Goal: Task Accomplishment & Management: Use online tool/utility

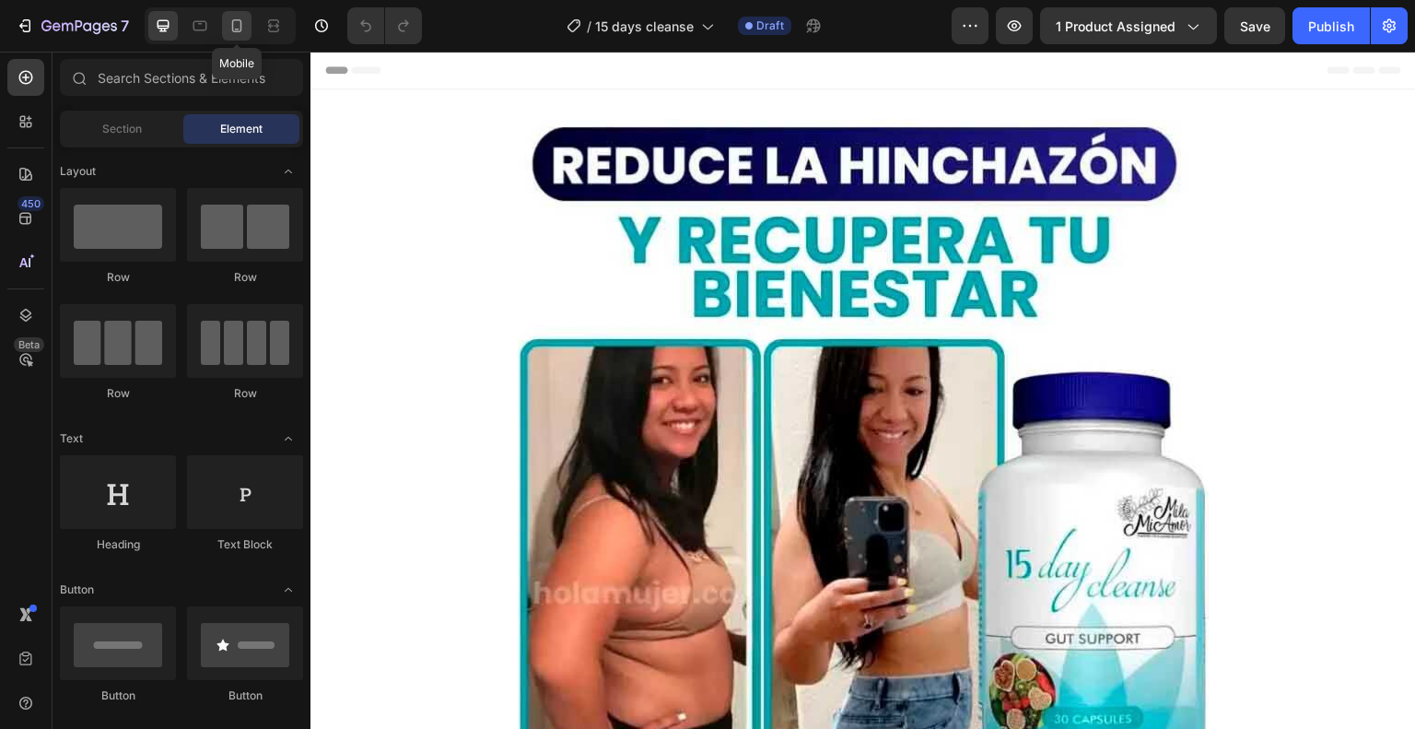
click at [231, 26] on icon at bounding box center [237, 26] width 18 height 18
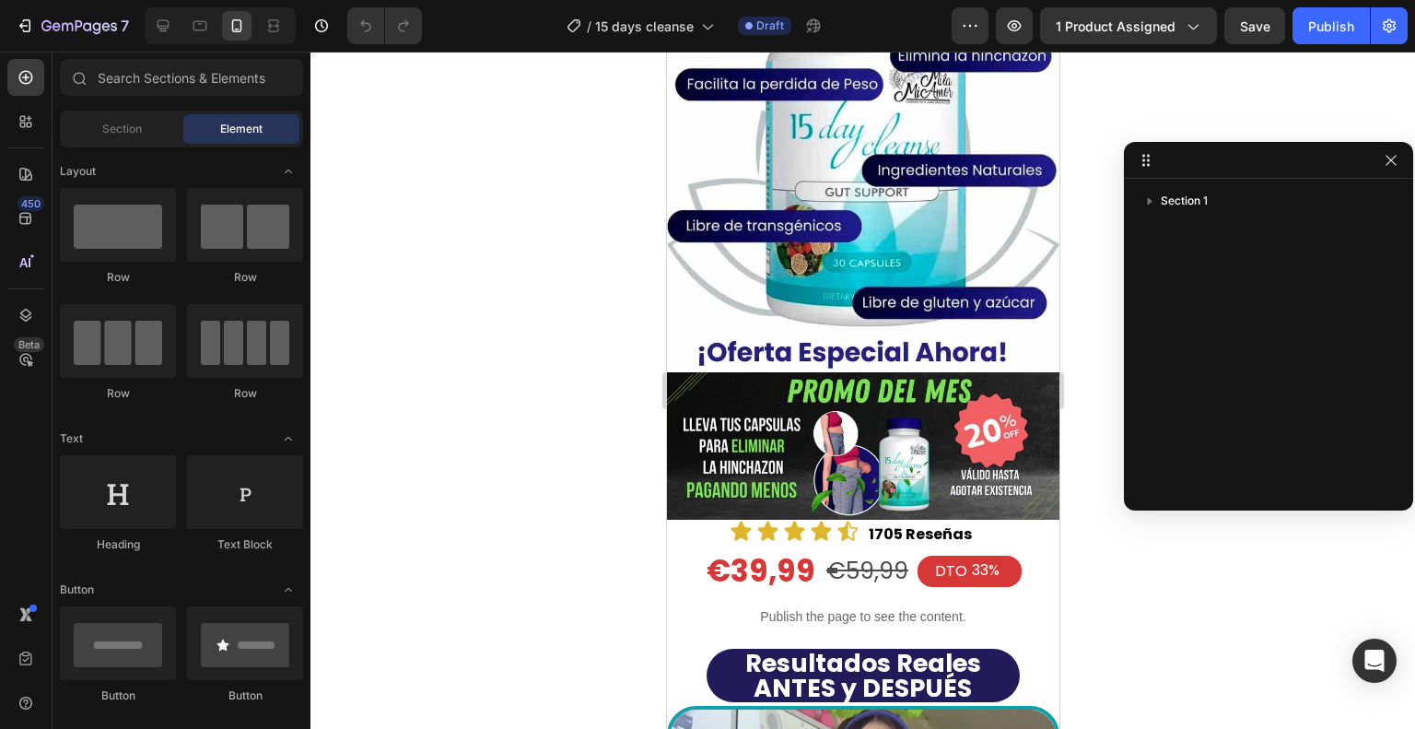
scroll to position [792, 0]
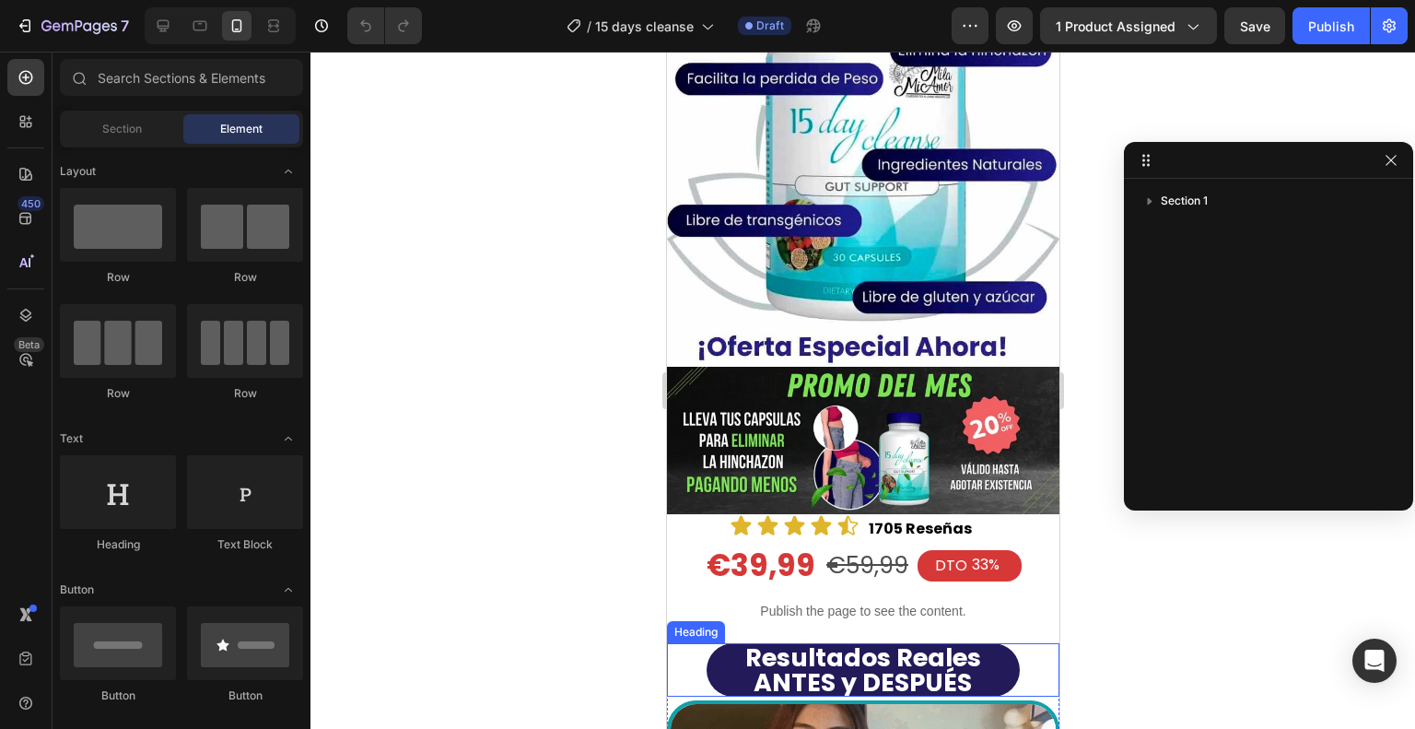
click at [961, 643] on h2 "Resultados Reales ANTES y DESPUÉS" at bounding box center [863, 669] width 314 height 53
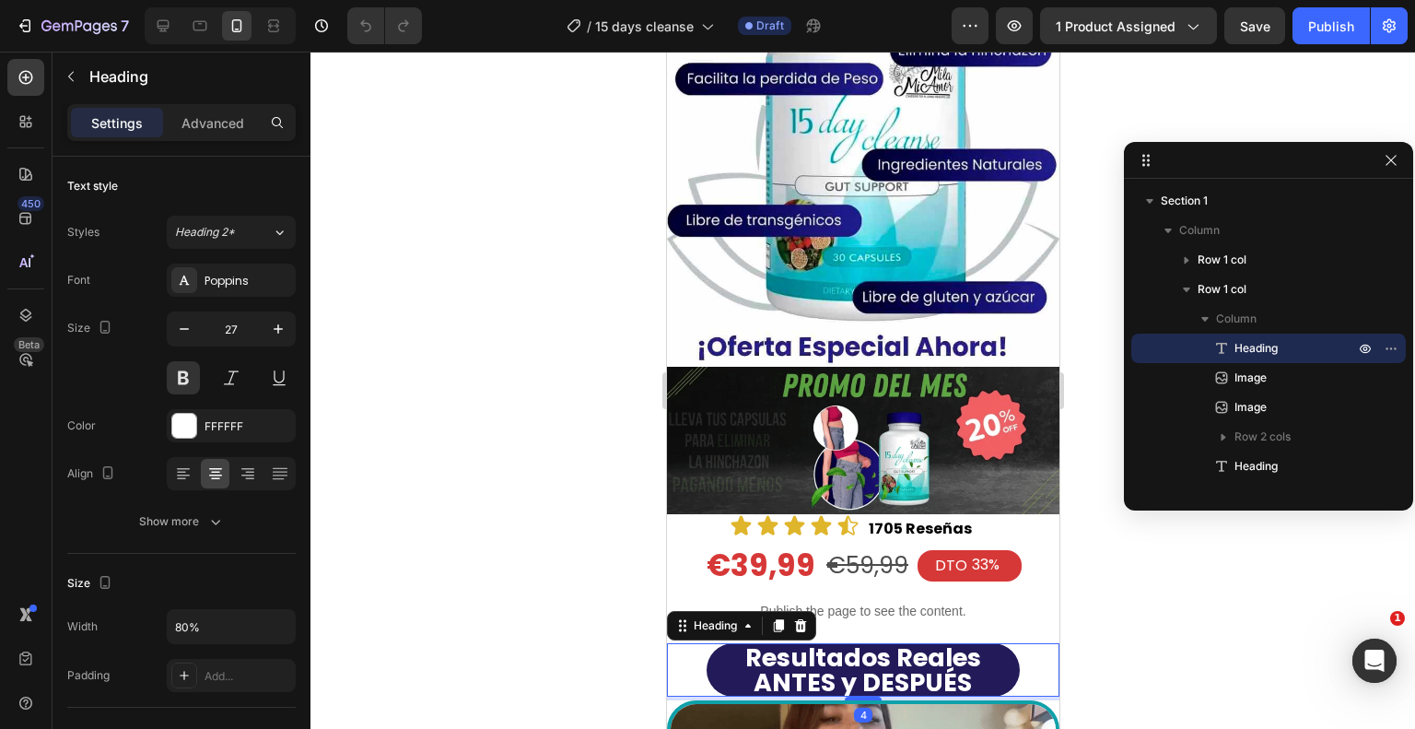
scroll to position [0, 0]
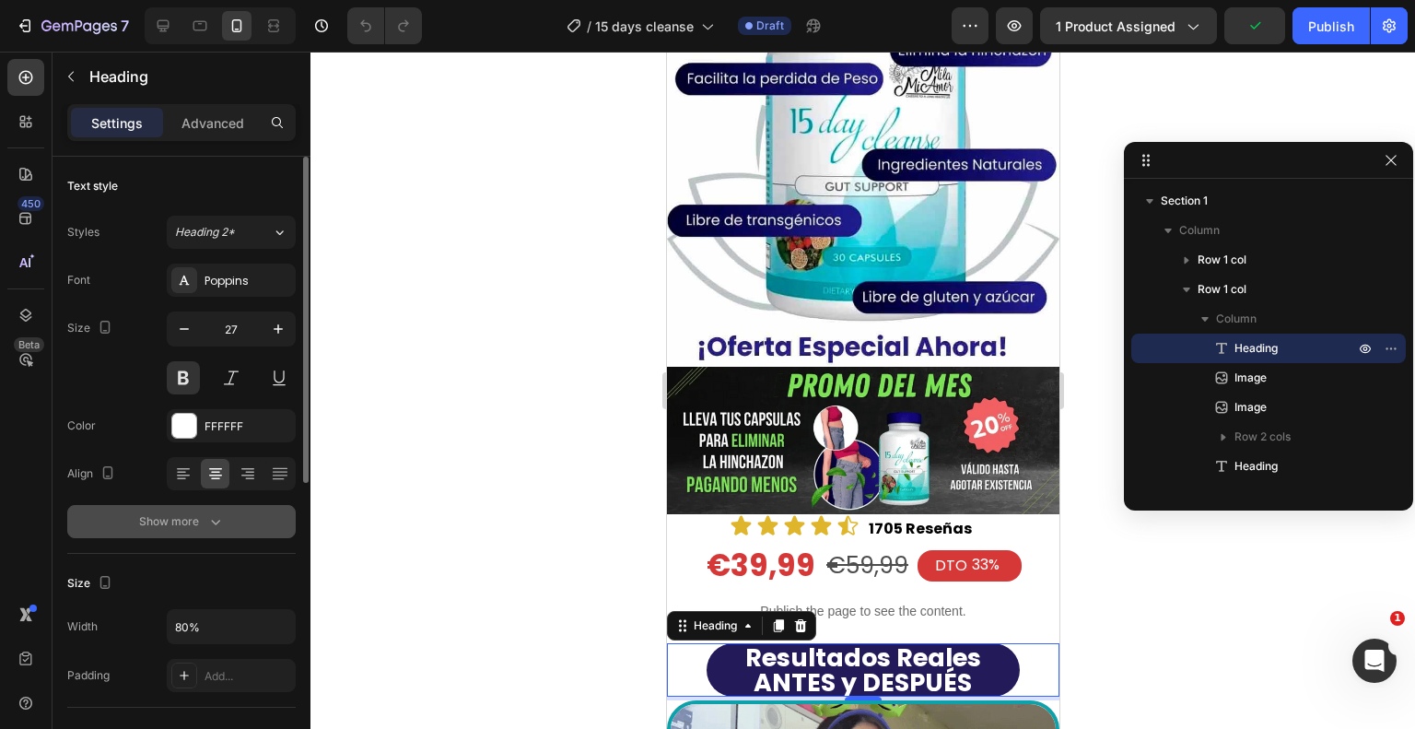
click at [237, 528] on button "Show more" at bounding box center [181, 521] width 229 height 33
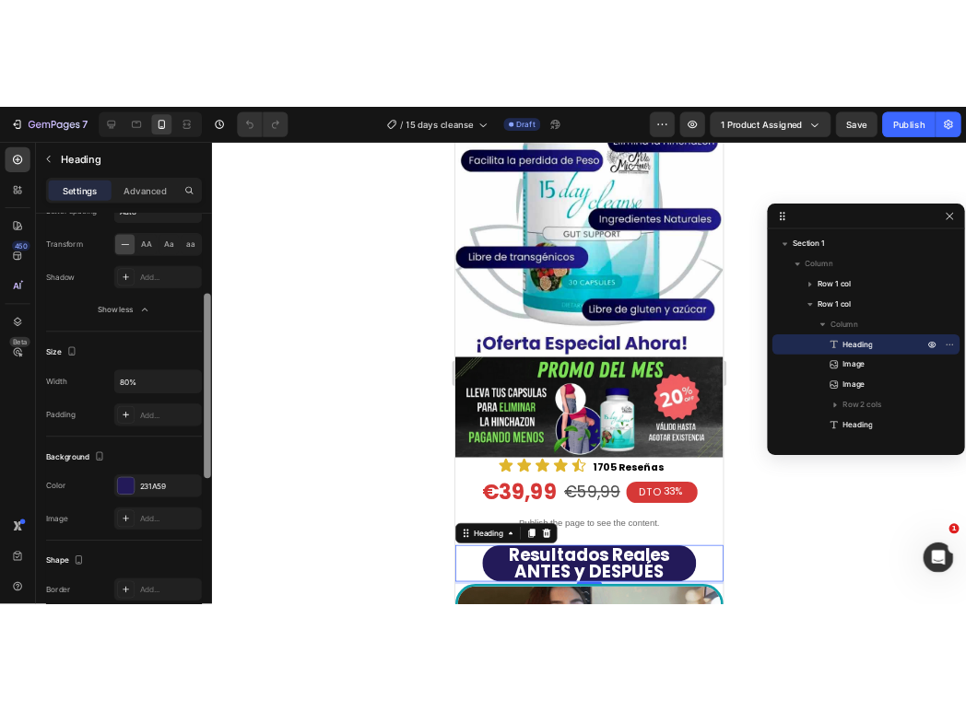
scroll to position [469, 0]
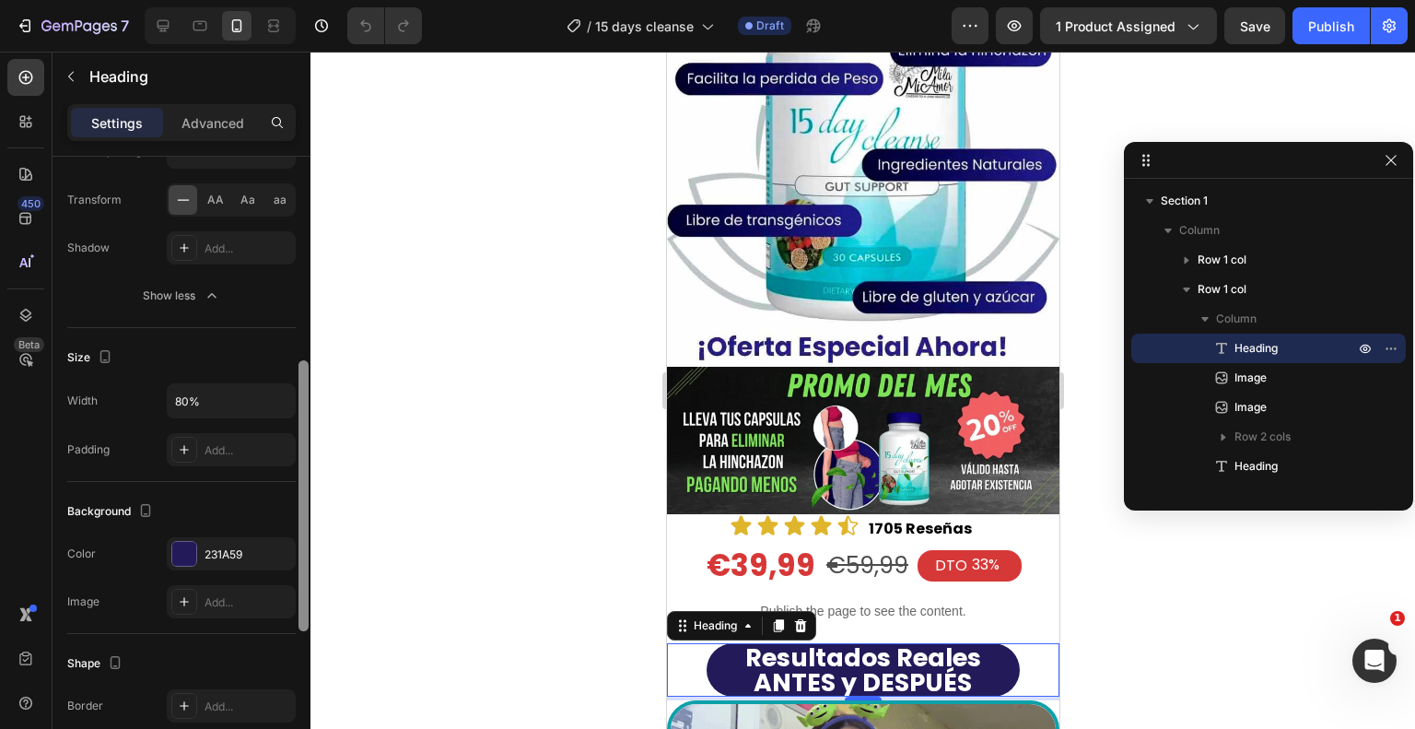
drag, startPoint x: 306, startPoint y: 440, endPoint x: 335, endPoint y: 686, distance: 247.8
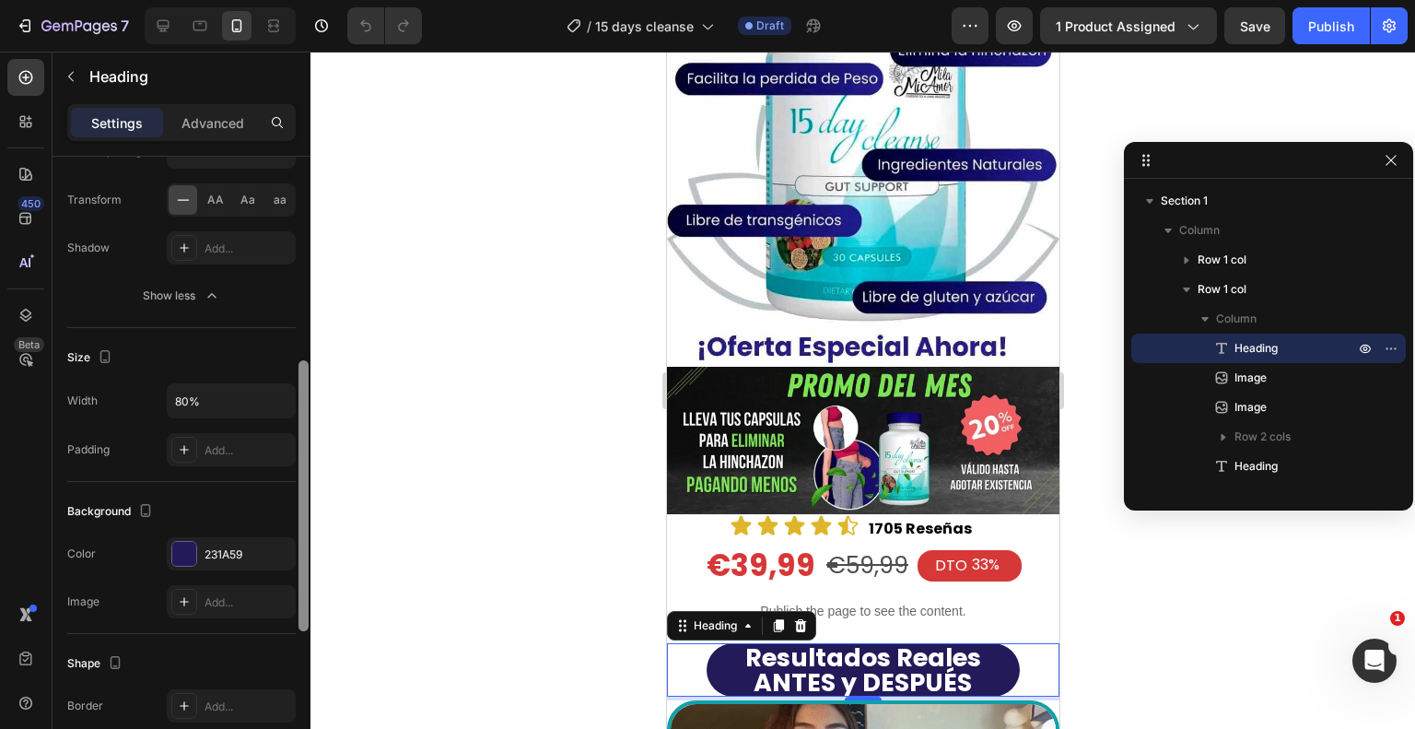
click at [335, 0] on div "7 / 15 days cleanse Draft Preview 1 product assigned Save Publish 450 Beta Sect…" at bounding box center [707, 0] width 1415 height 0
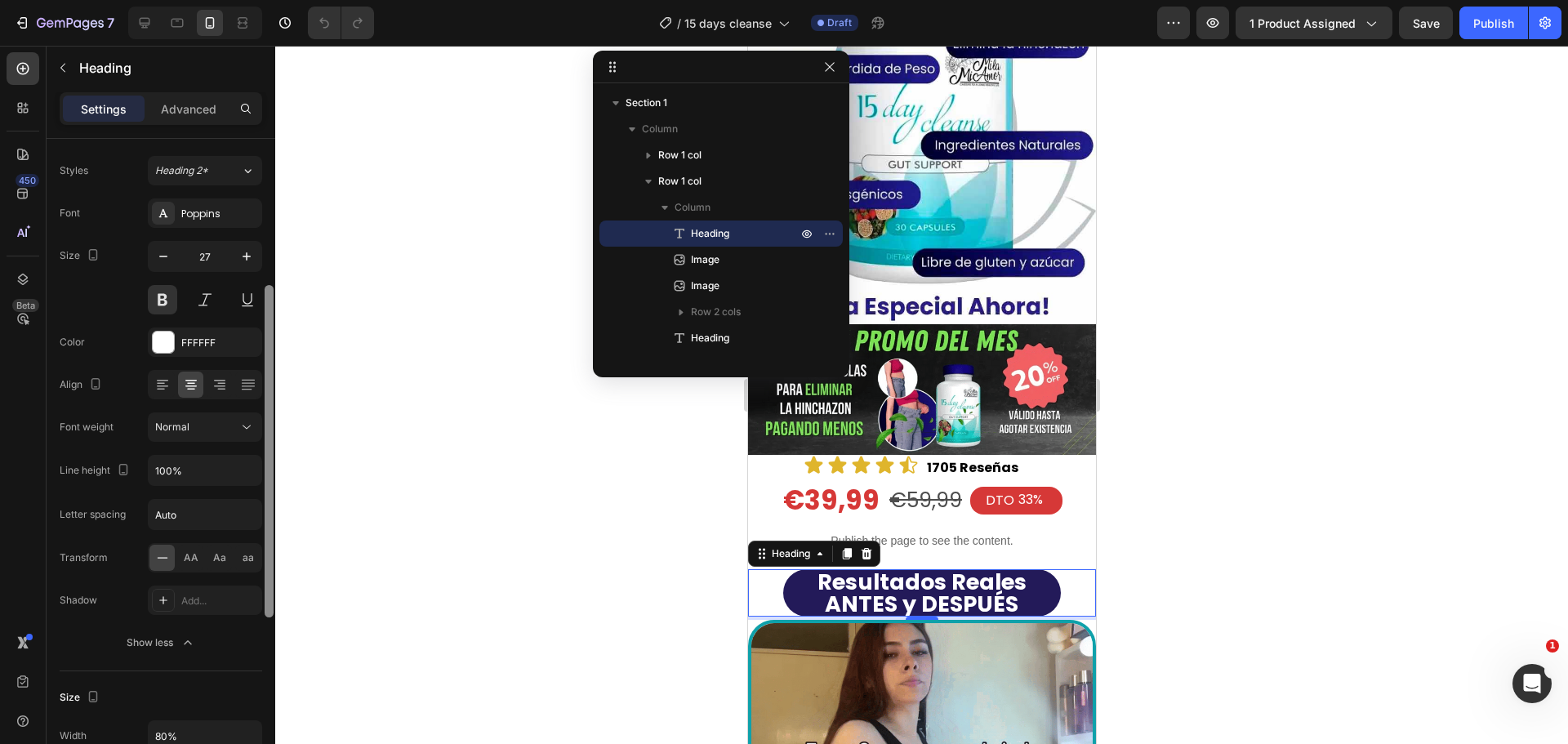
scroll to position [0, 0]
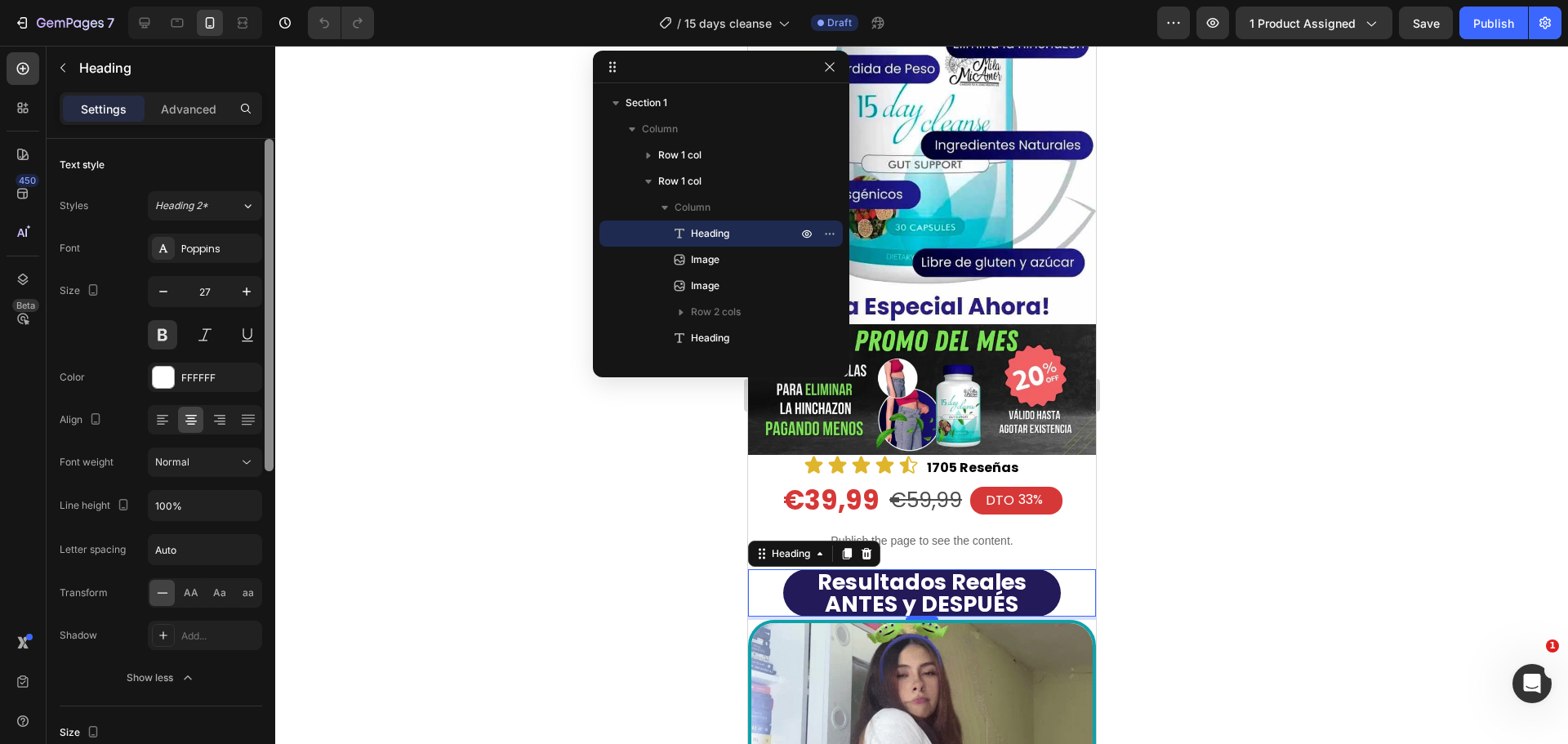
drag, startPoint x: 269, startPoint y: 404, endPoint x: 286, endPoint y: 184, distance: 220.7
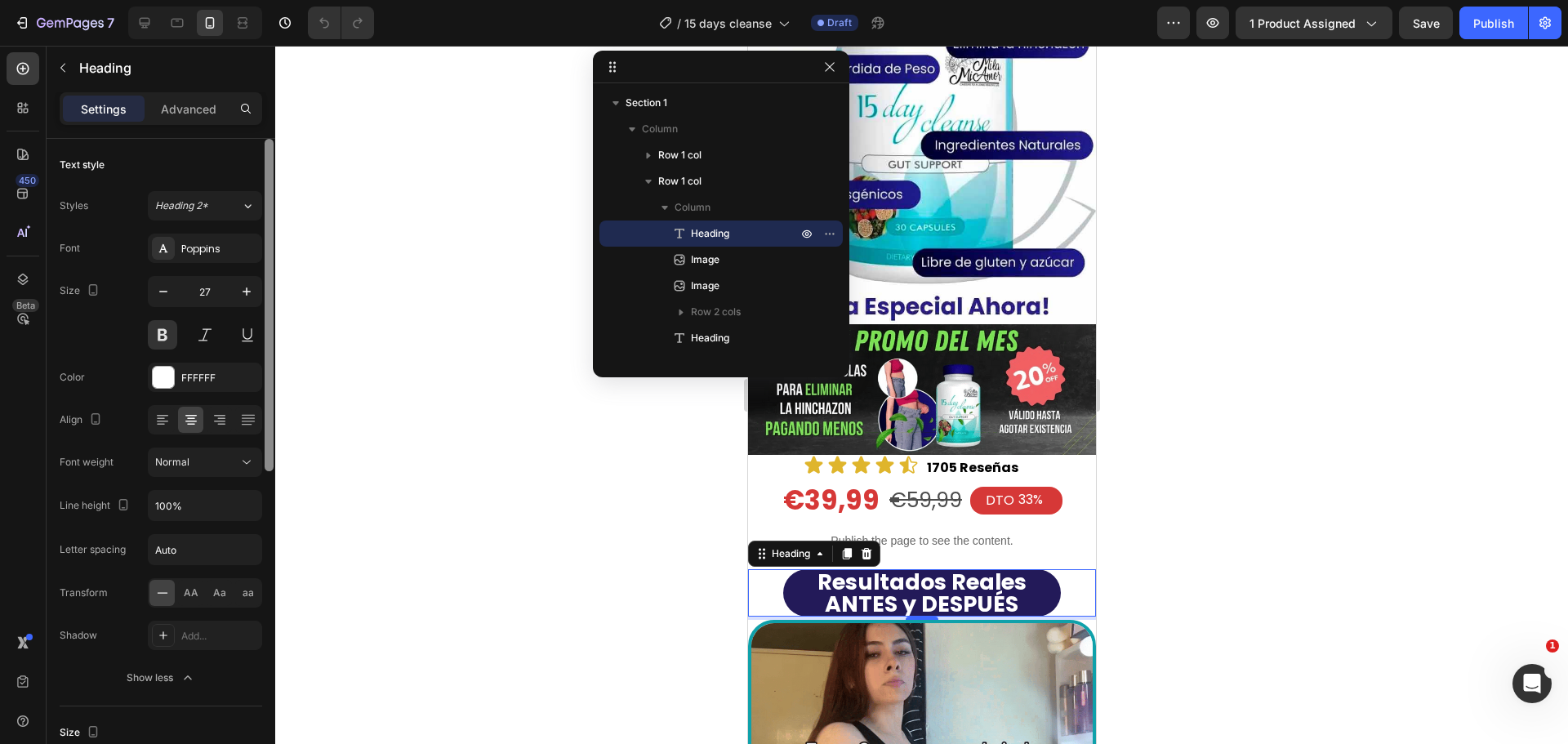
click at [286, 0] on div "7 / 15 days cleanse Draft Preview 1 product assigned Save Publish 450 Beta Sect…" at bounding box center [784, 0] width 1568 height 0
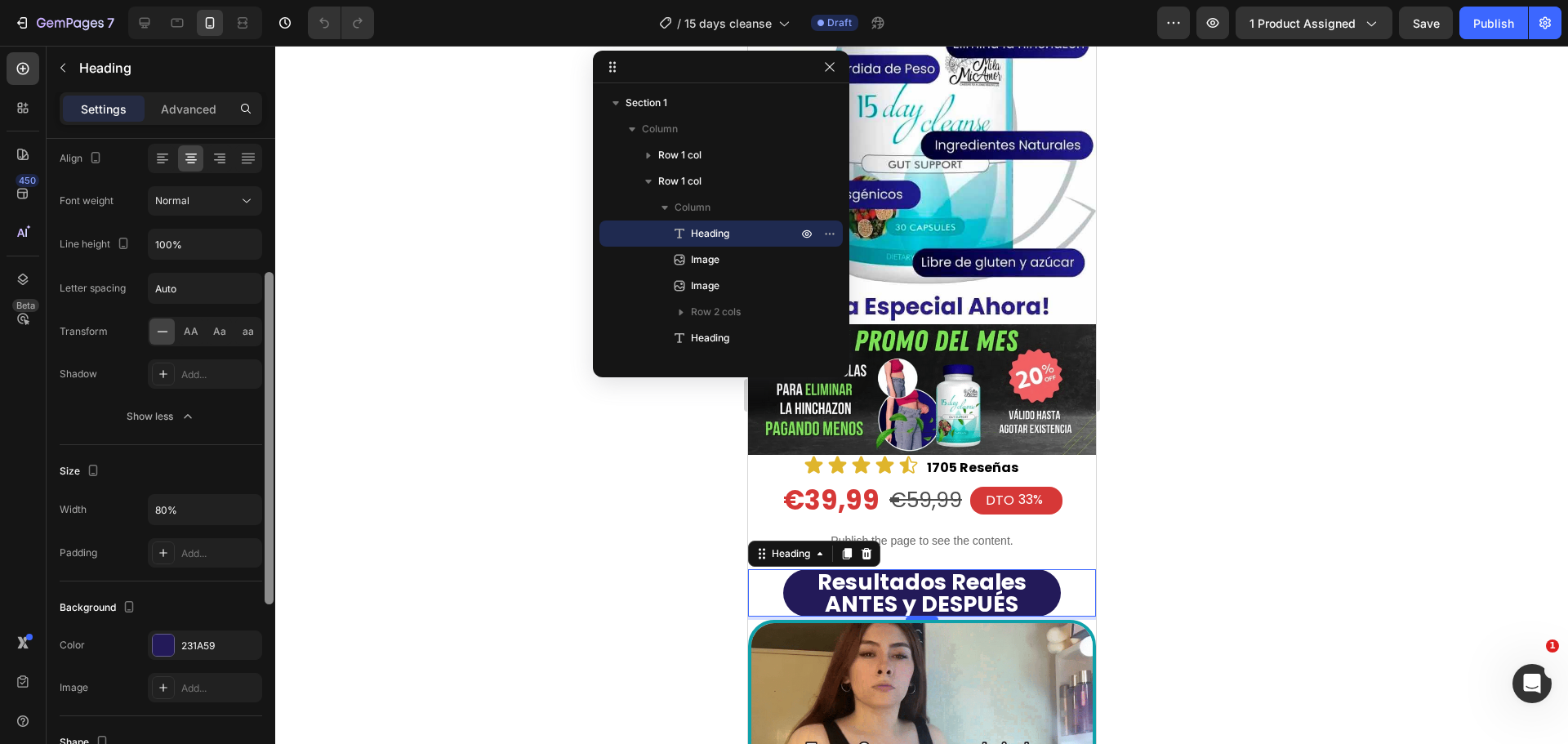
scroll to position [275, 0]
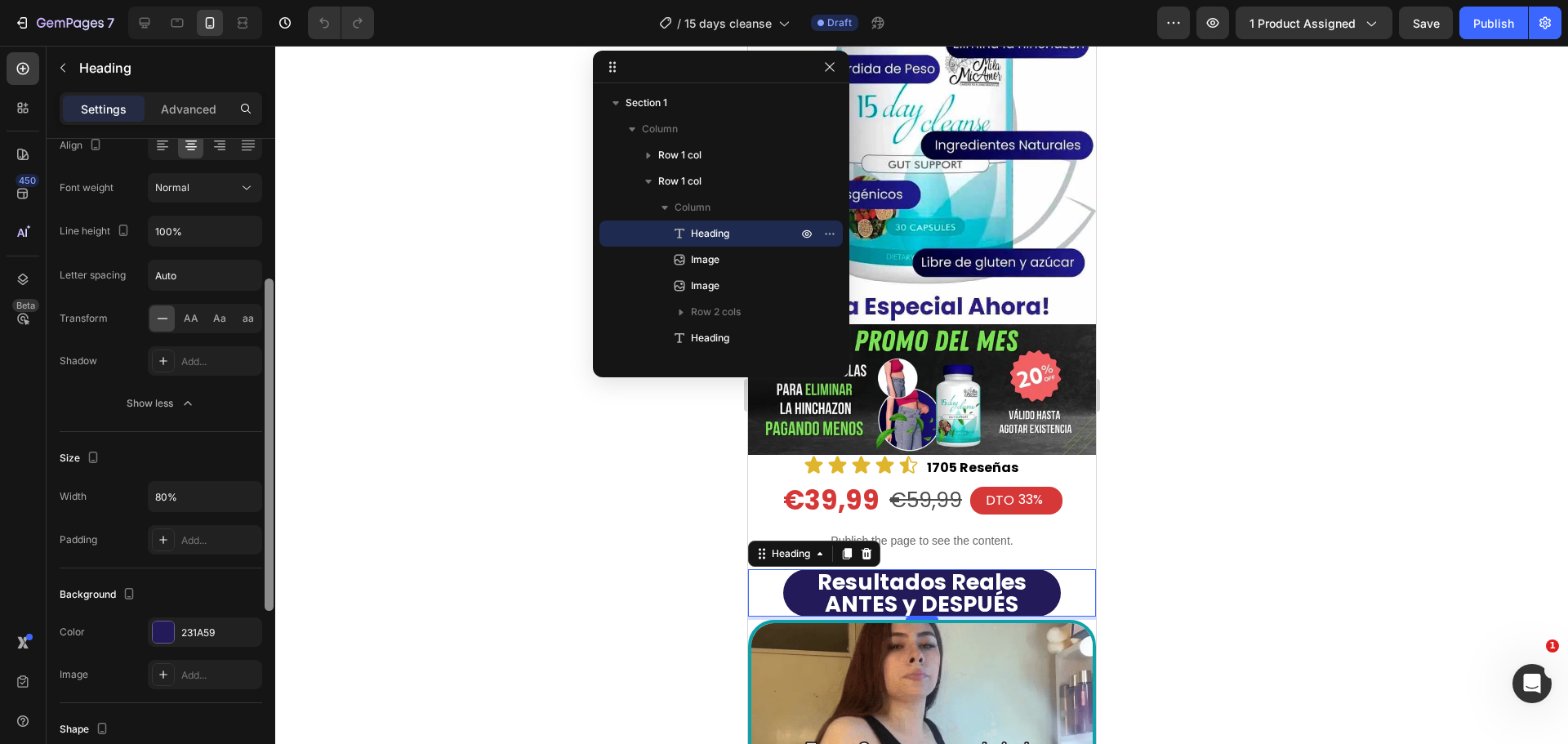
drag, startPoint x: 270, startPoint y: 380, endPoint x: 72, endPoint y: 437, distance: 206.0
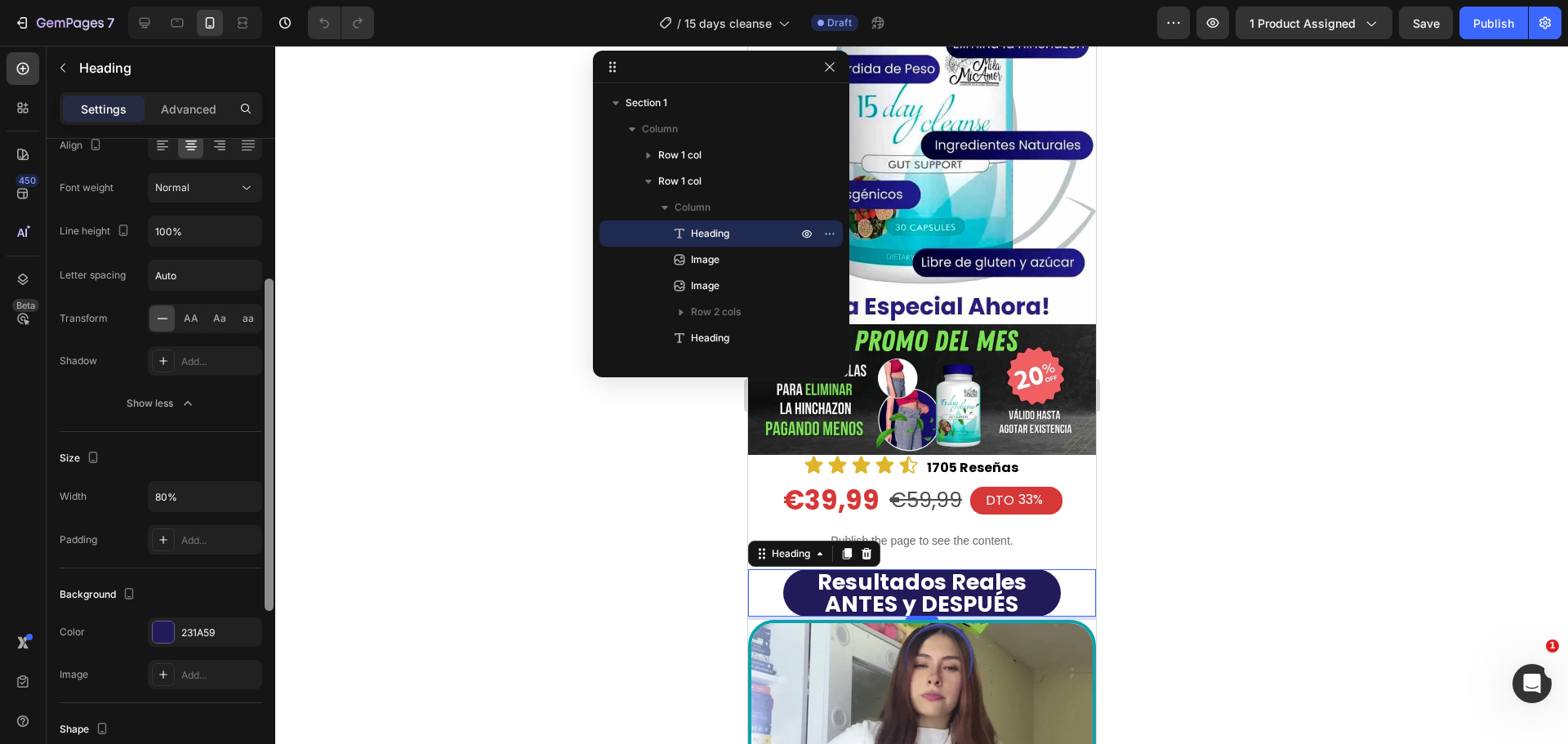
click at [276, 0] on div "7 / 15 days cleanse Draft Preview 1 product assigned Save Publish 450 Beta Sect…" at bounding box center [784, 0] width 1568 height 0
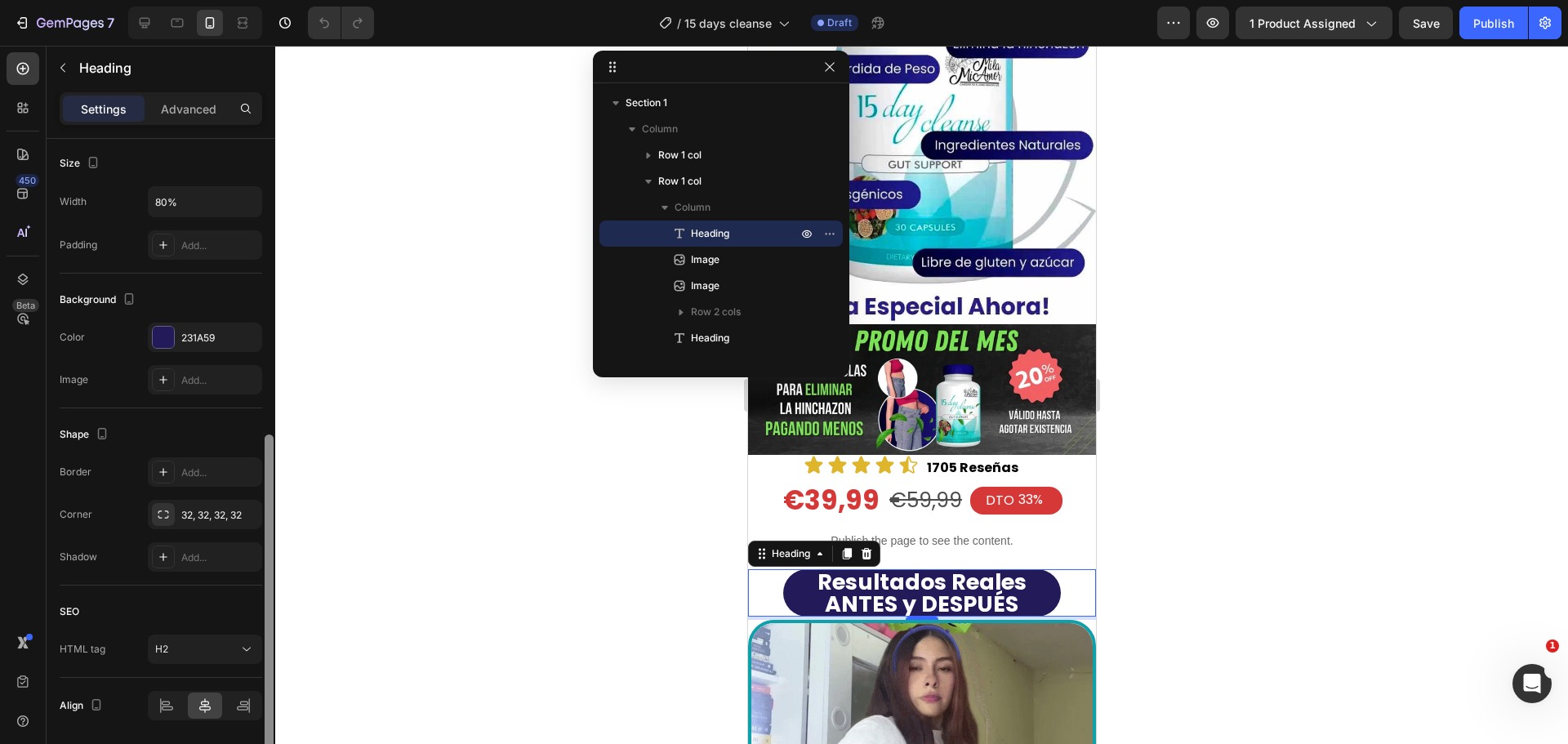
scroll to position [573, 0]
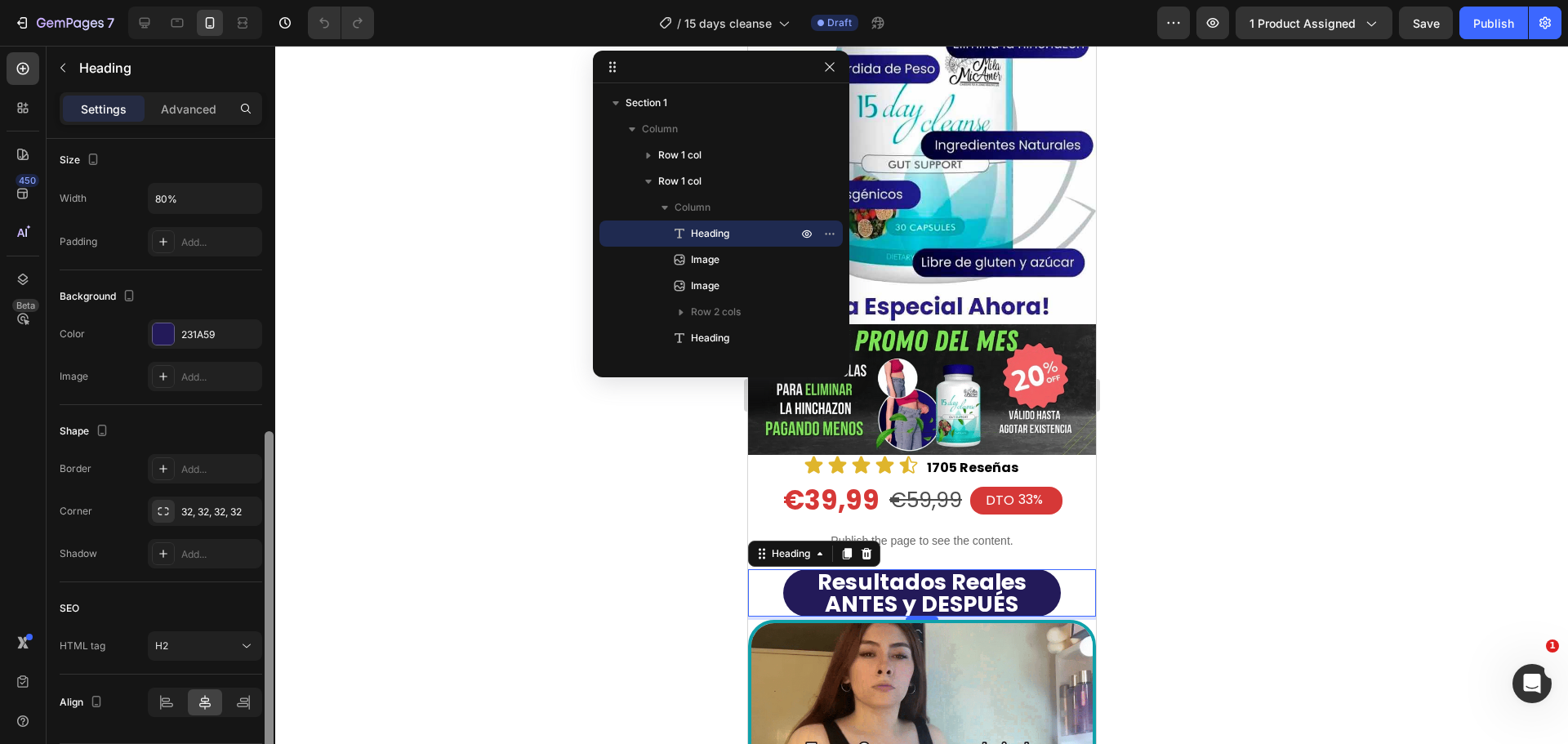
drag, startPoint x: 268, startPoint y: 498, endPoint x: 269, endPoint y: 651, distance: 153.0
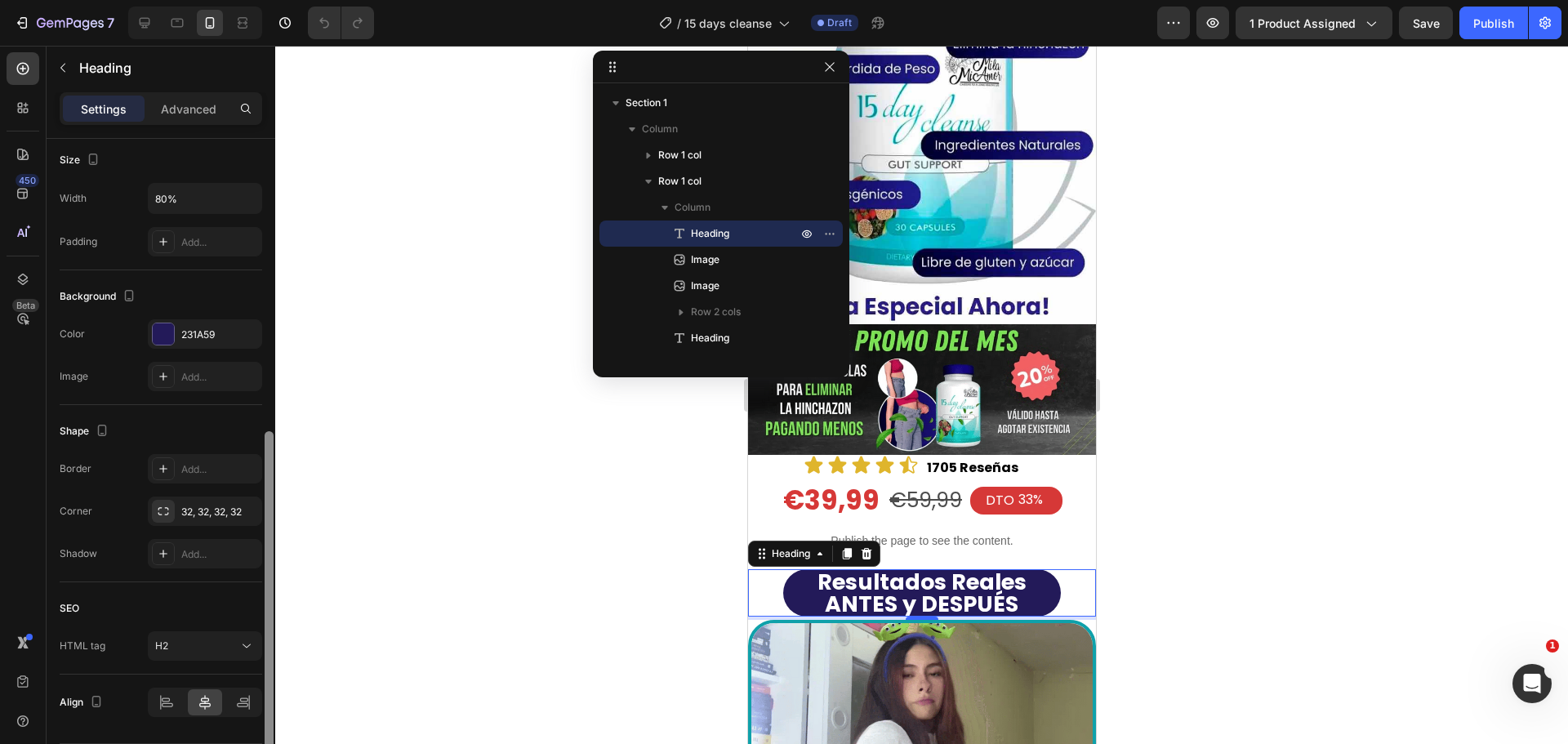
click at [269, 646] on div at bounding box center [269, 597] width 9 height 333
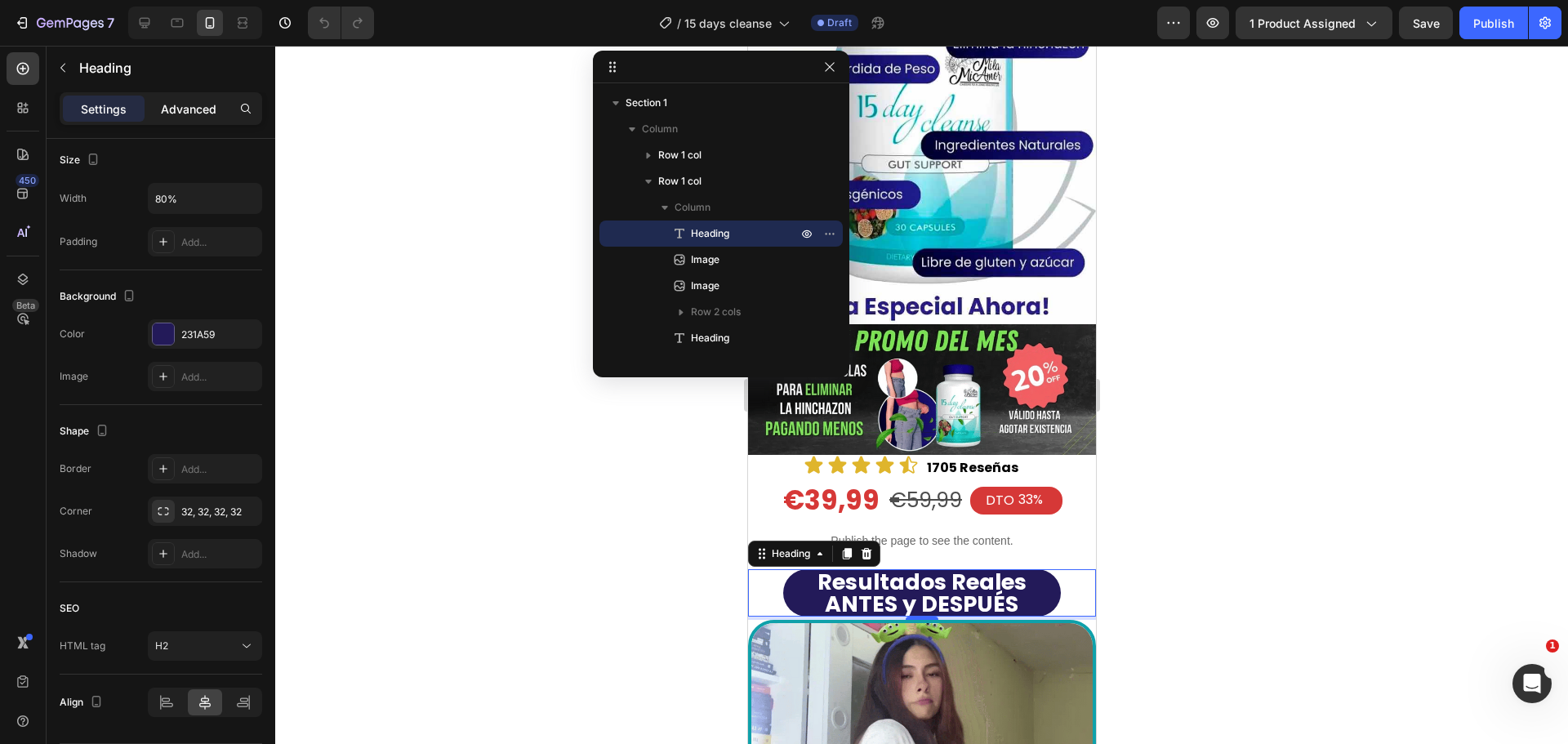
click at [189, 101] on p "Advanced" at bounding box center [189, 108] width 56 height 17
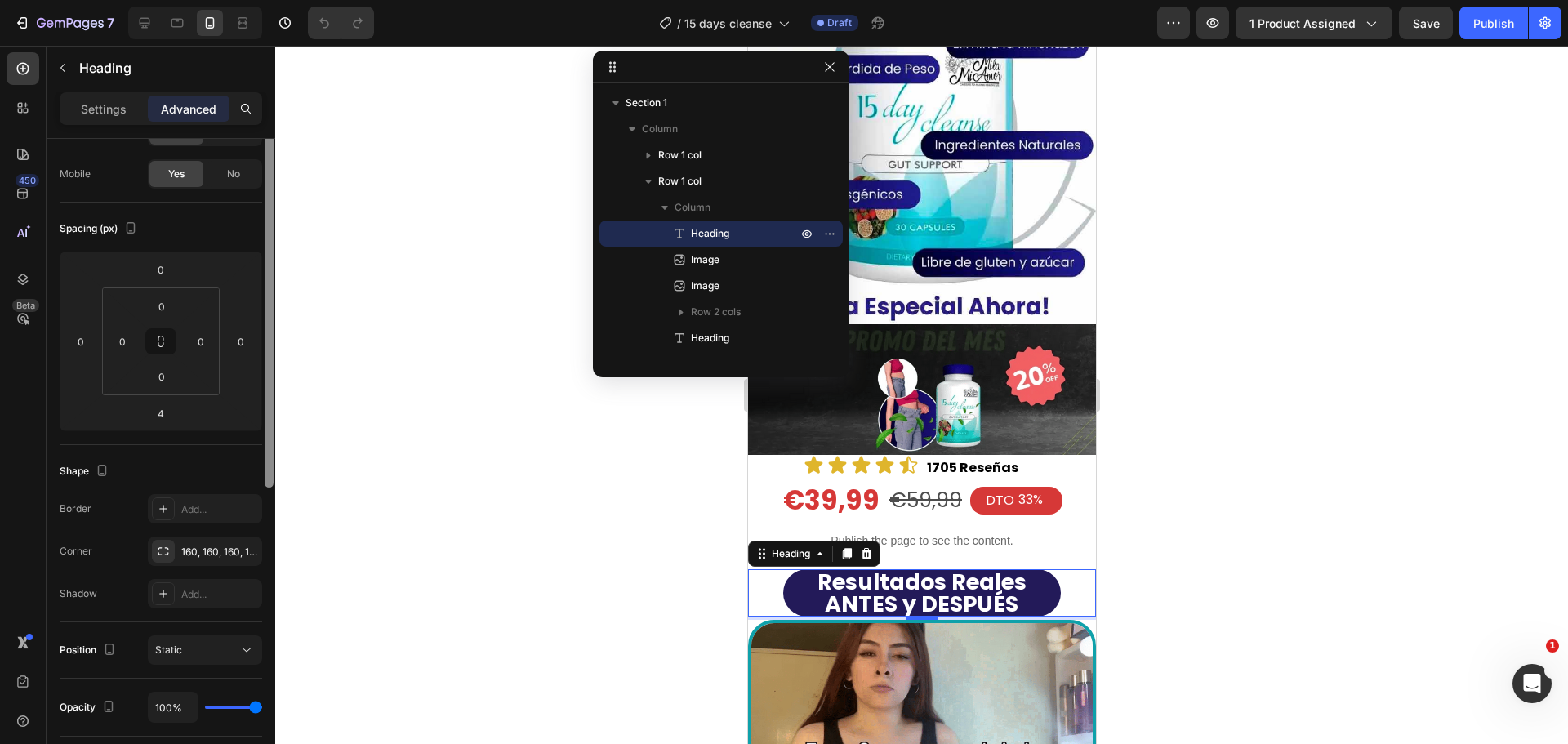
scroll to position [0, 0]
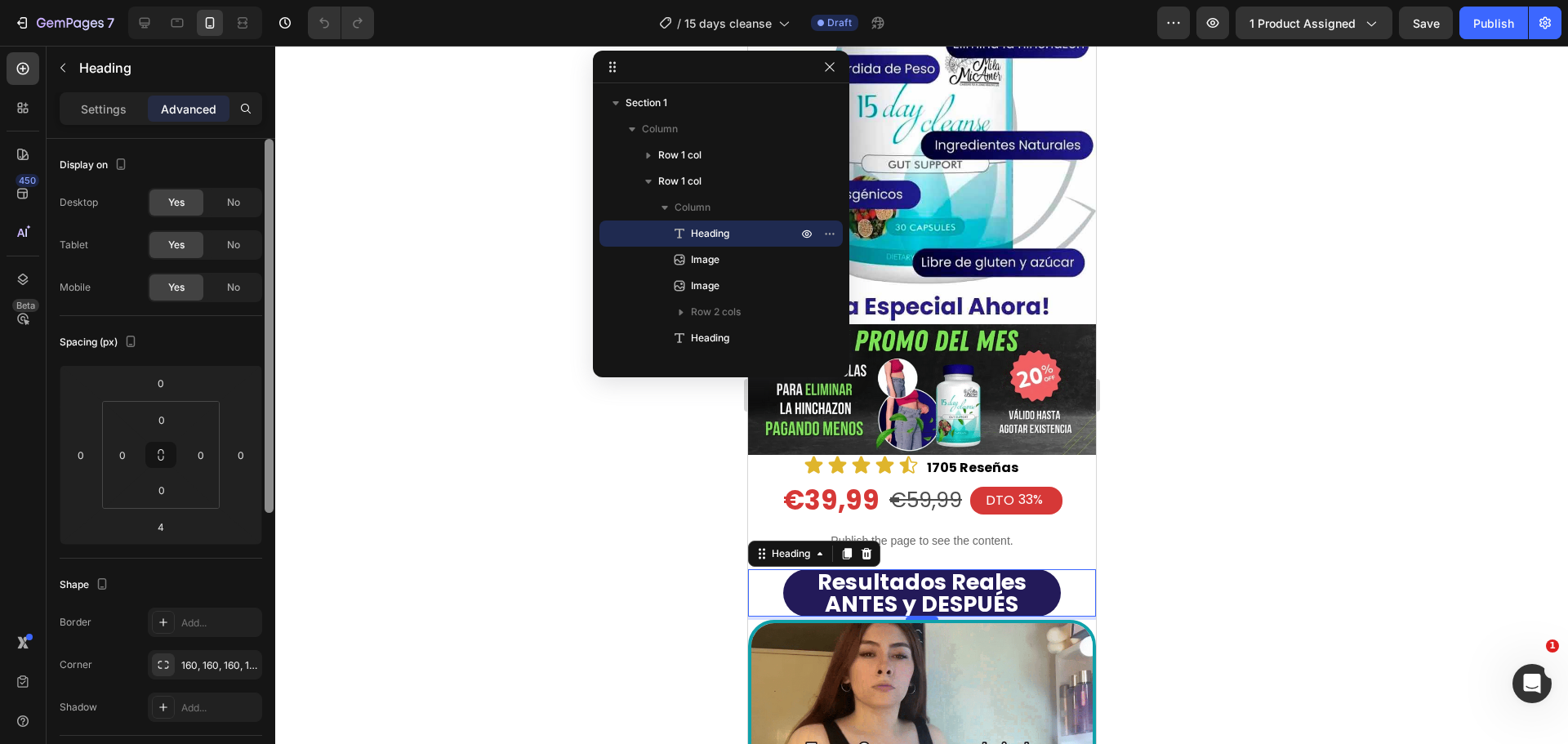
drag, startPoint x: 270, startPoint y: 482, endPoint x: 279, endPoint y: 170, distance: 312.1
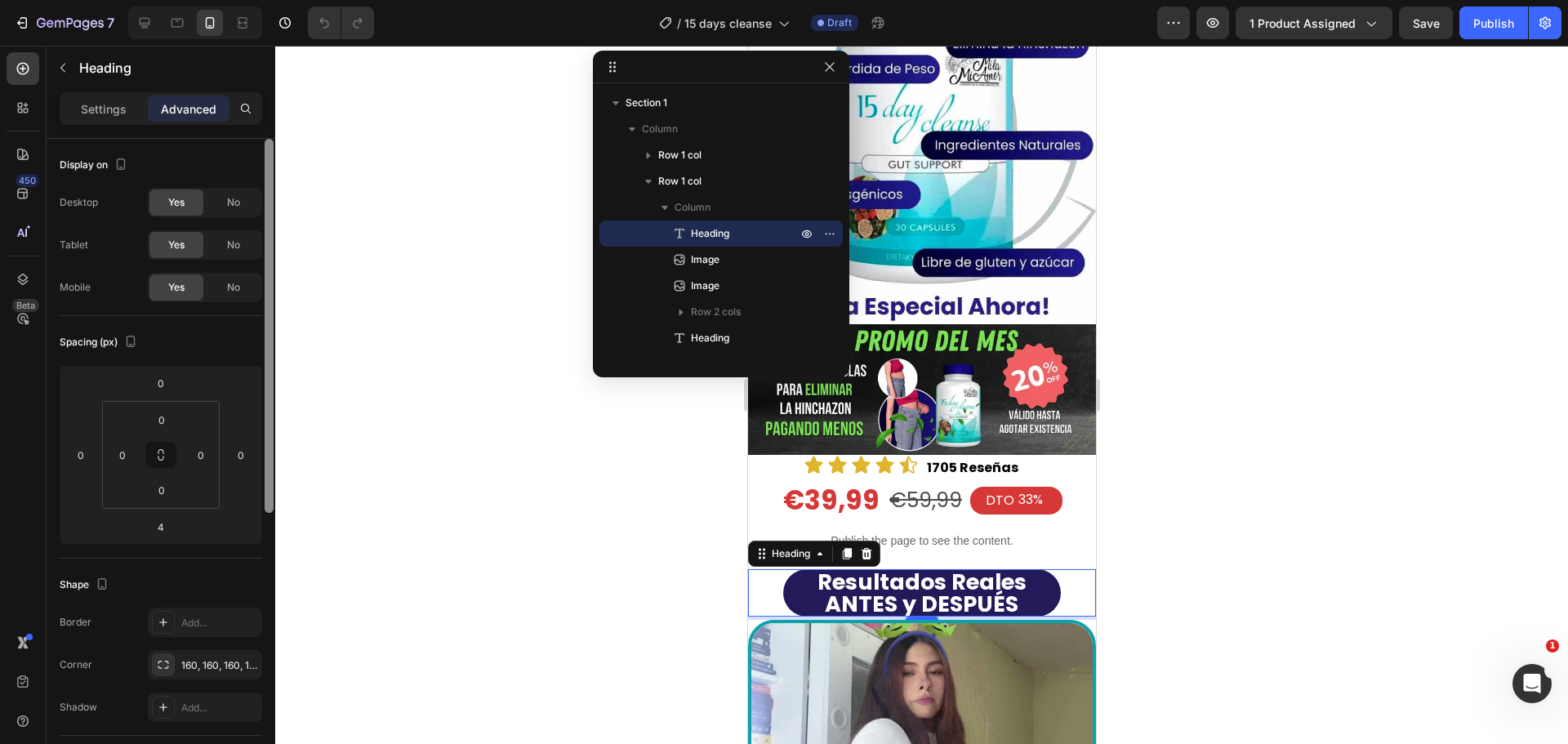
click at [279, 0] on div "7 / 15 days cleanse Draft Preview 1 product assigned Save Publish 450 Beta Sect…" at bounding box center [784, 0] width 1568 height 0
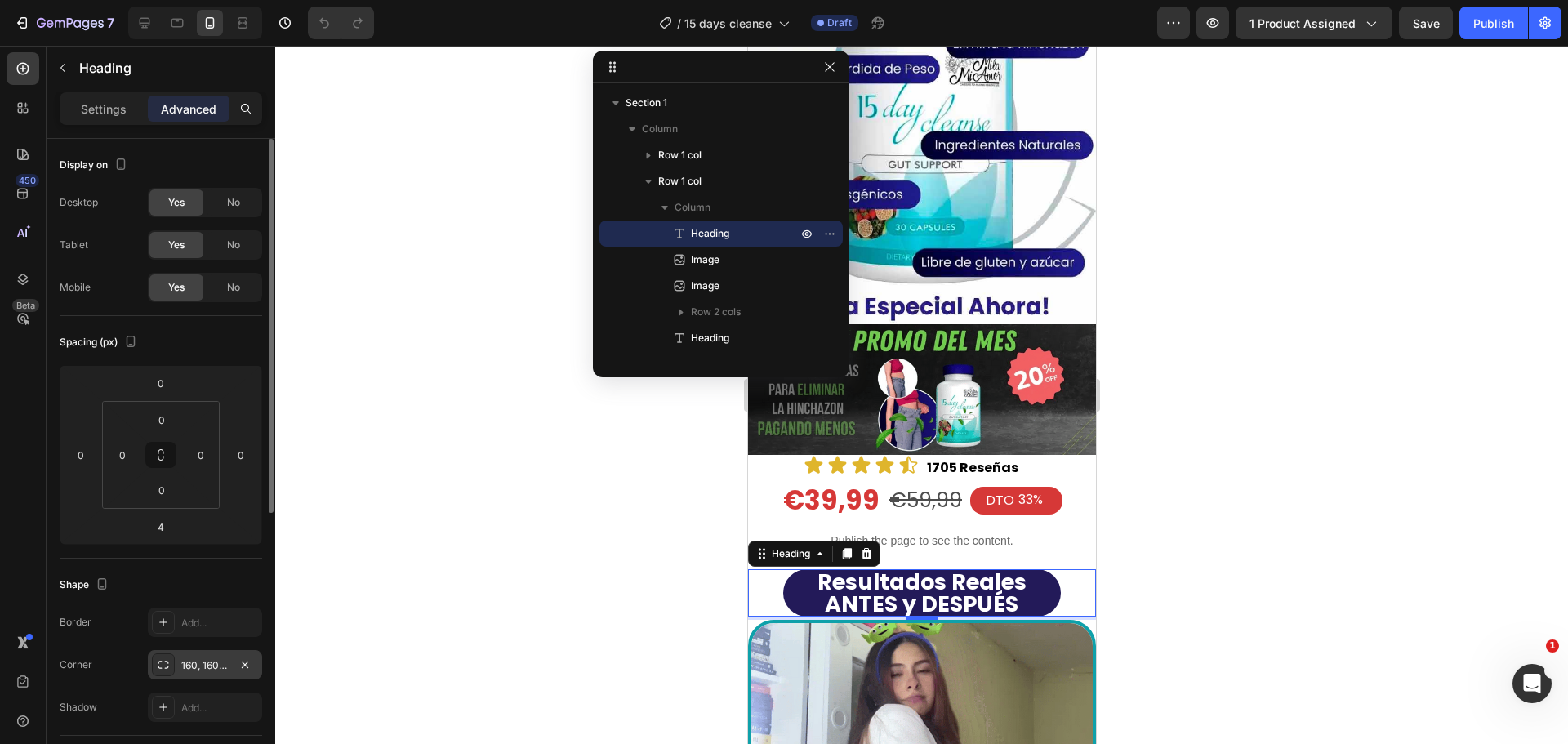
click at [215, 646] on div "160, 160, 160, 160" at bounding box center [205, 666] width 47 height 15
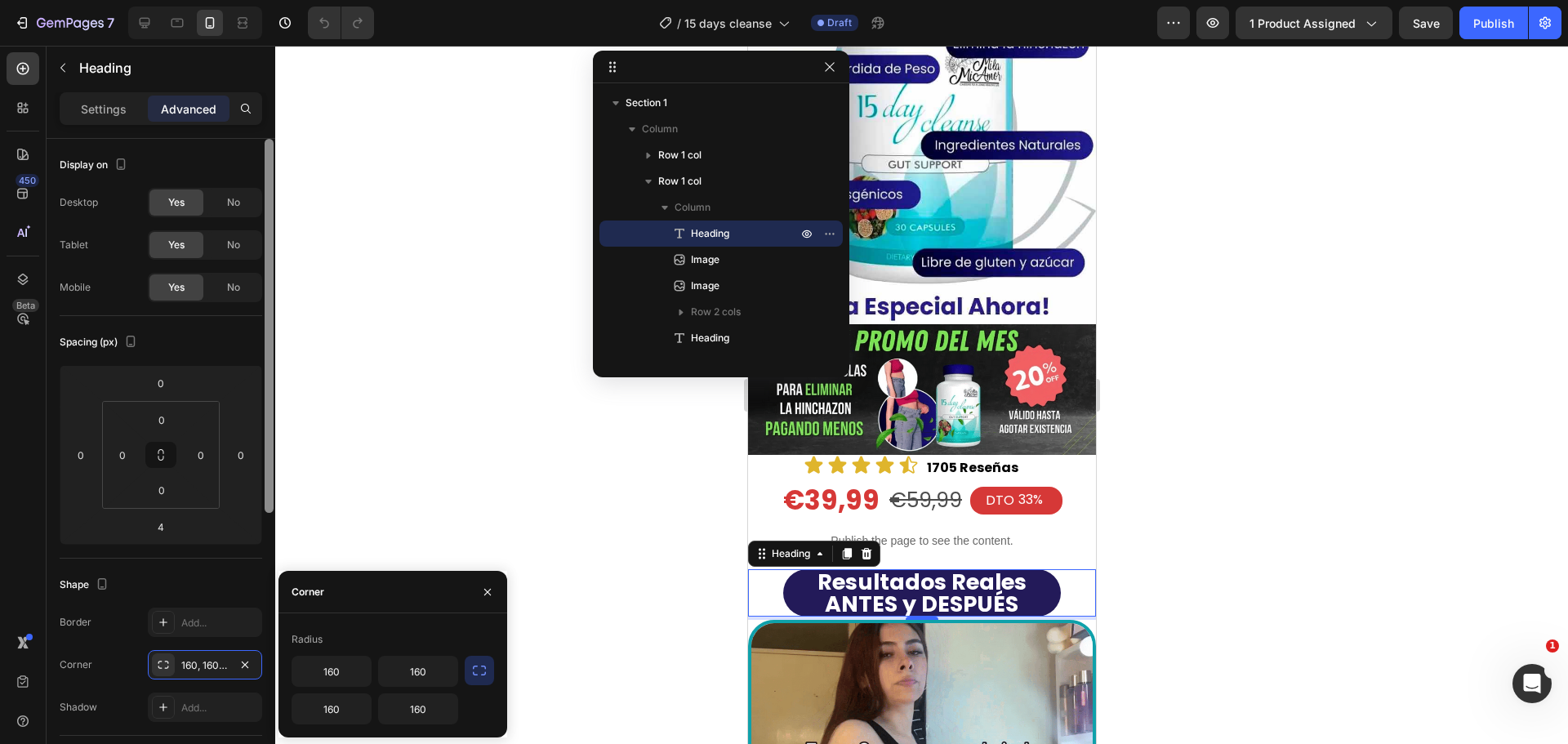
drag, startPoint x: 268, startPoint y: 424, endPoint x: 244, endPoint y: 335, distance: 92.2
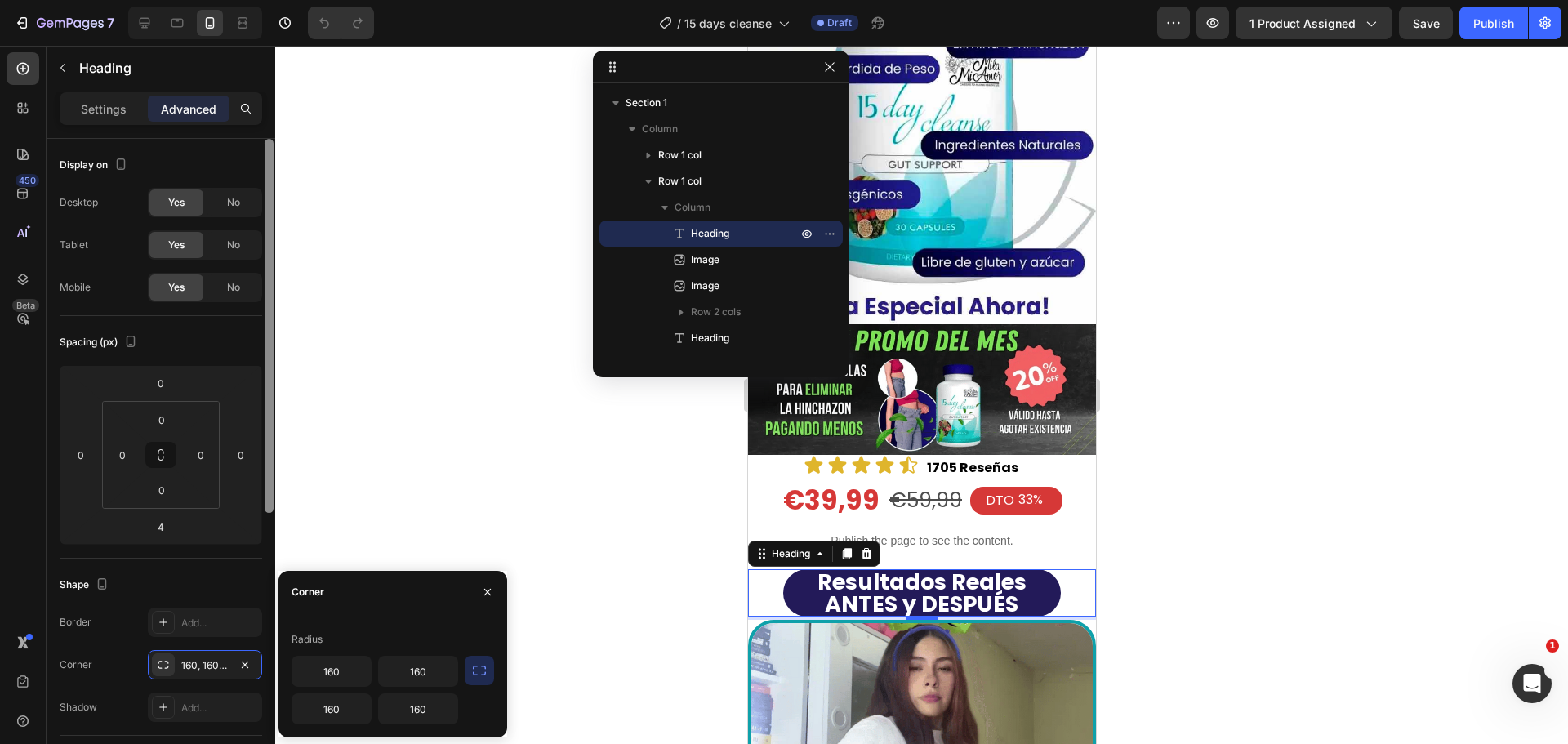
click at [244, 335] on div "Display on Desktop Yes No Tablet Yes No Mobile Yes No Spacing (px) 0 0 4 0 0 0 …" at bounding box center [161, 465] width 229 height 652
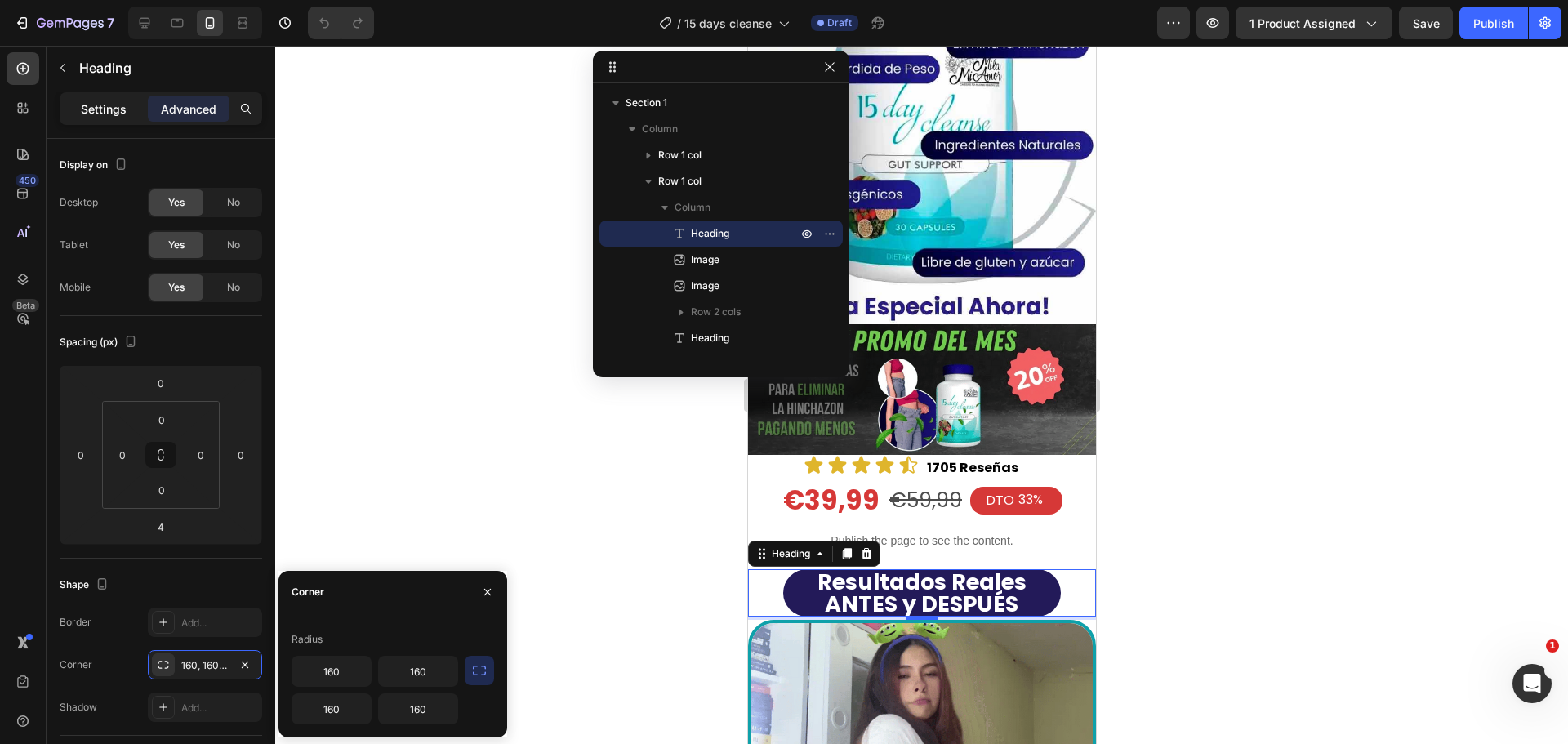
click at [85, 106] on p "Settings" at bounding box center [104, 108] width 46 height 17
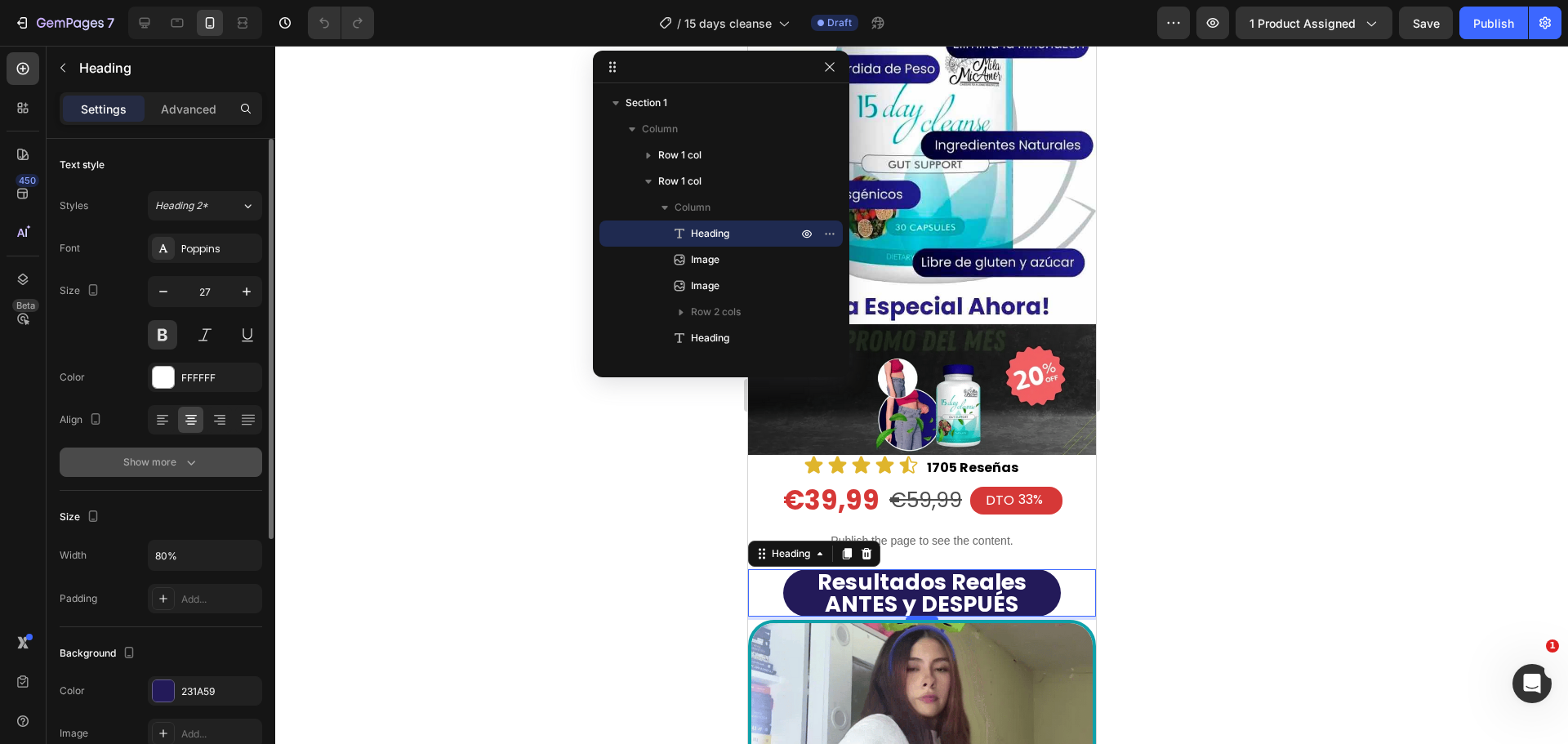
click at [153, 470] on div "Show more" at bounding box center [161, 462] width 76 height 16
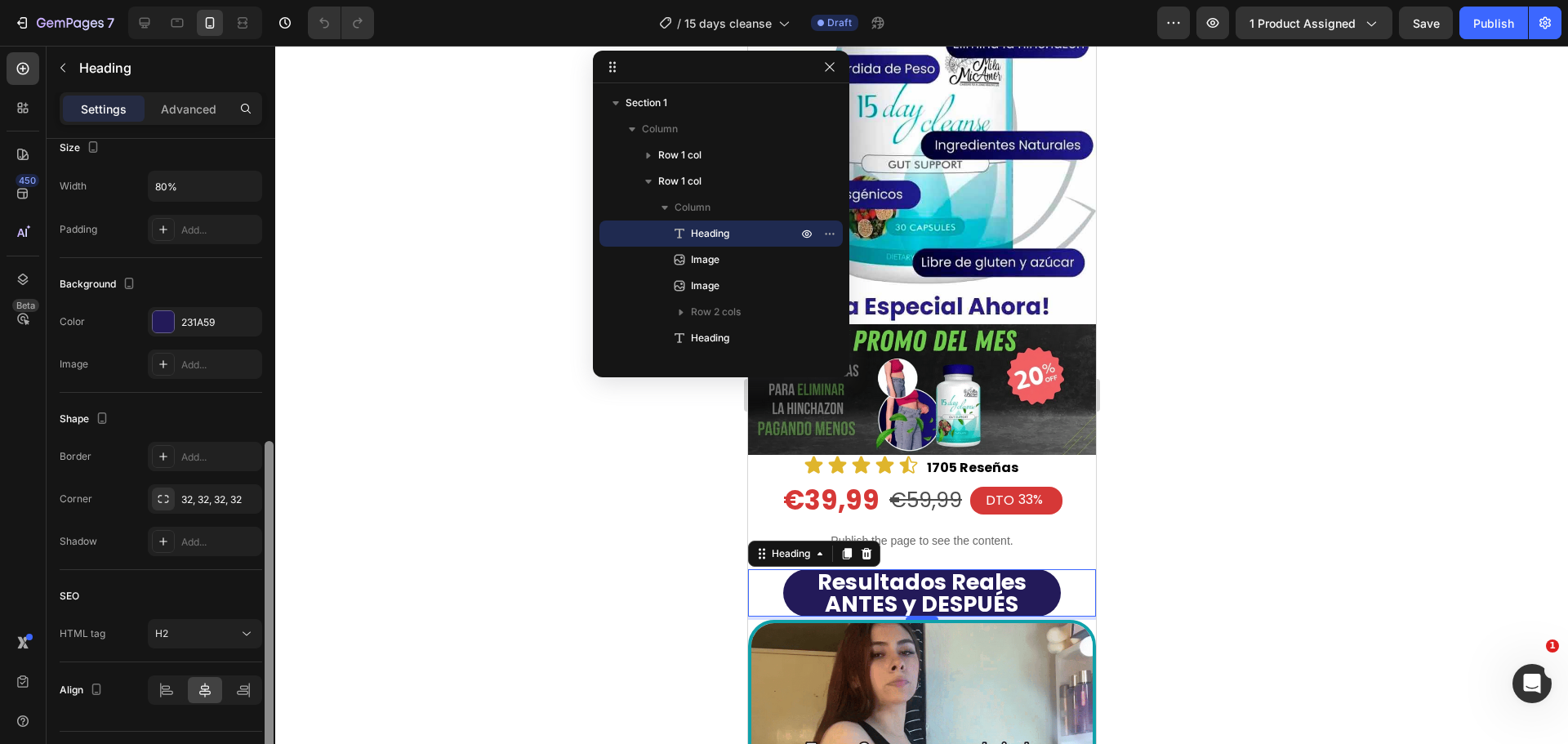
scroll to position [594, 0]
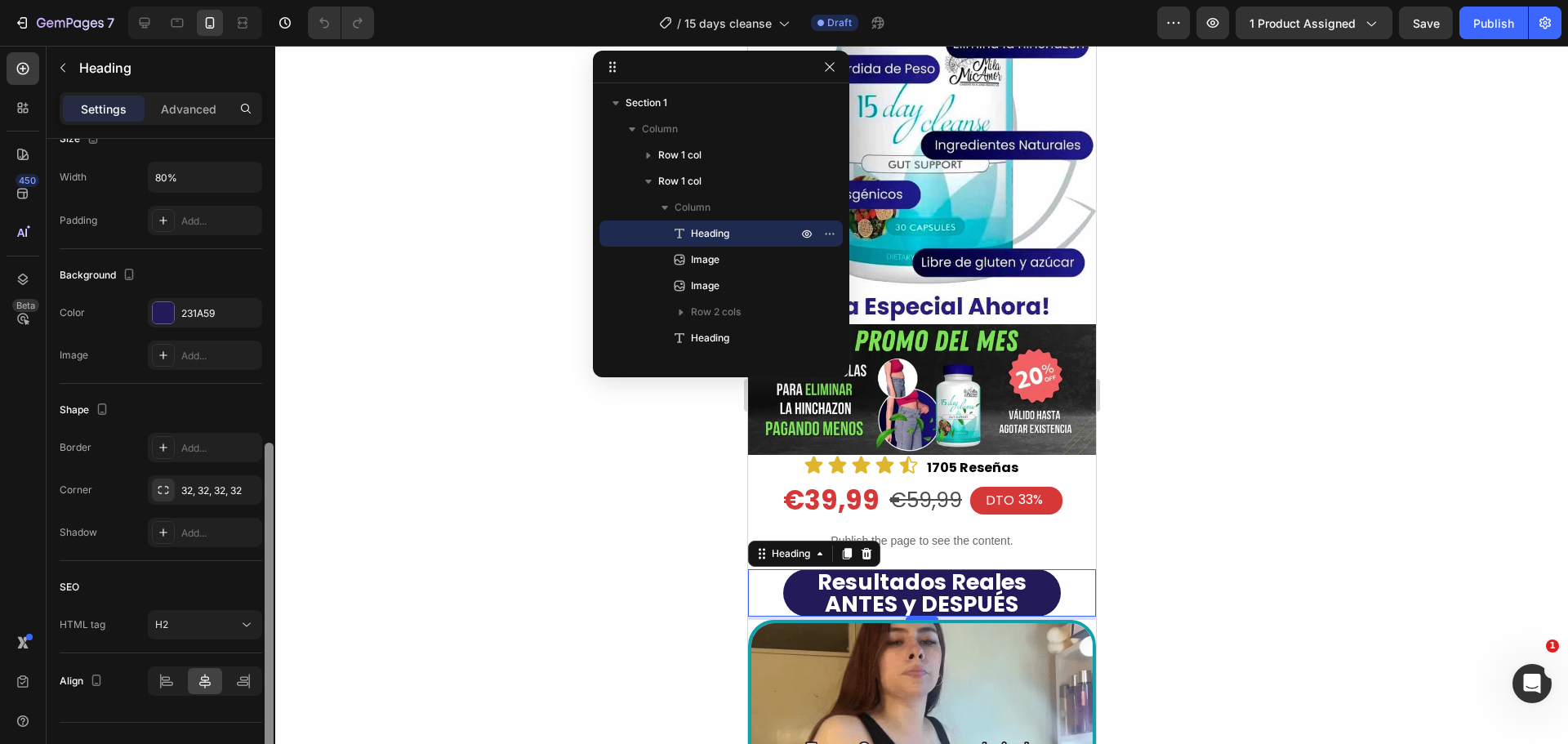
drag, startPoint x: 269, startPoint y: 417, endPoint x: 265, endPoint y: 783, distance: 366.0
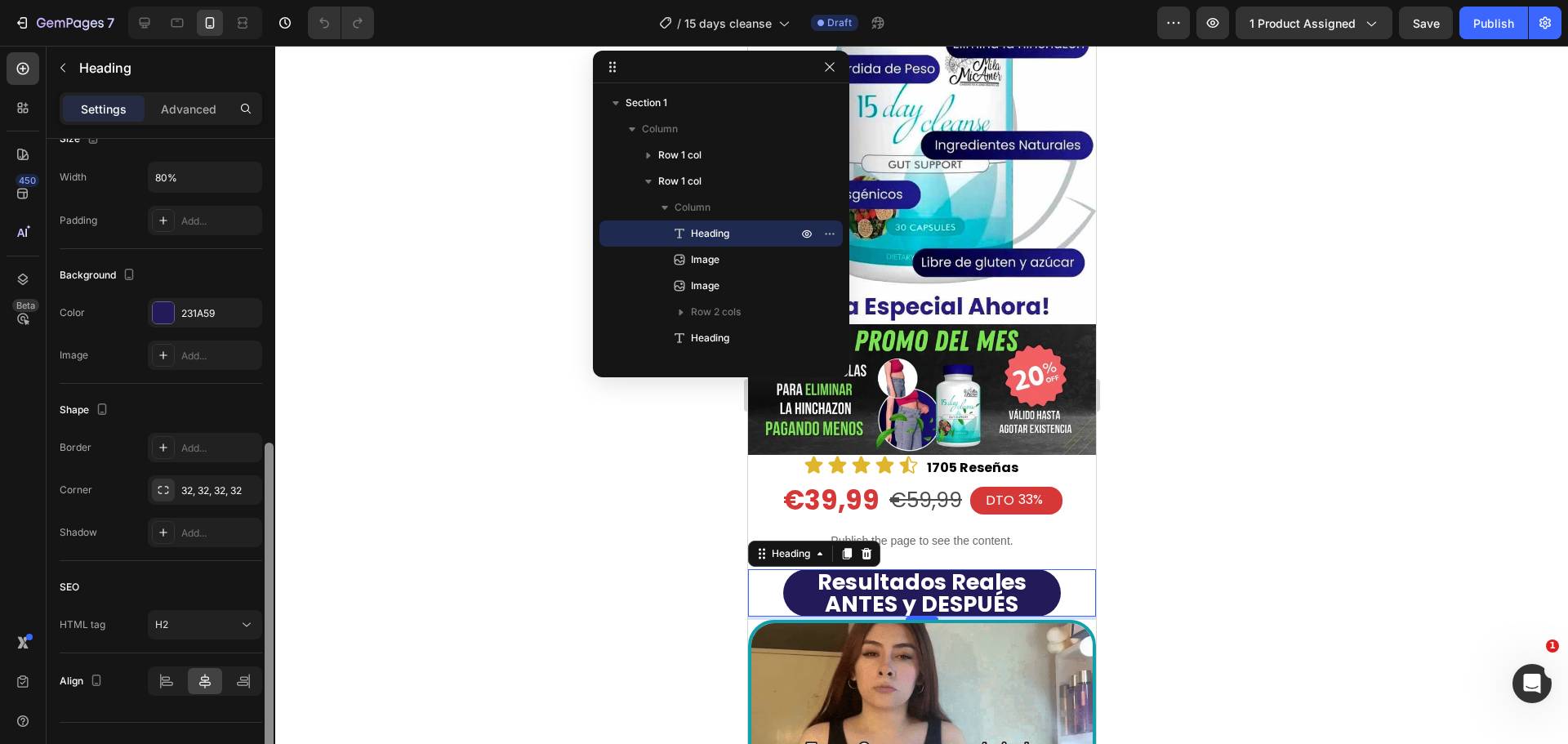
click at [265, 0] on html "7 / 15 days cleanse Draft Preview 1 product assigned Save Publish 450 Beta Sect…" at bounding box center [784, 0] width 1568 height 0
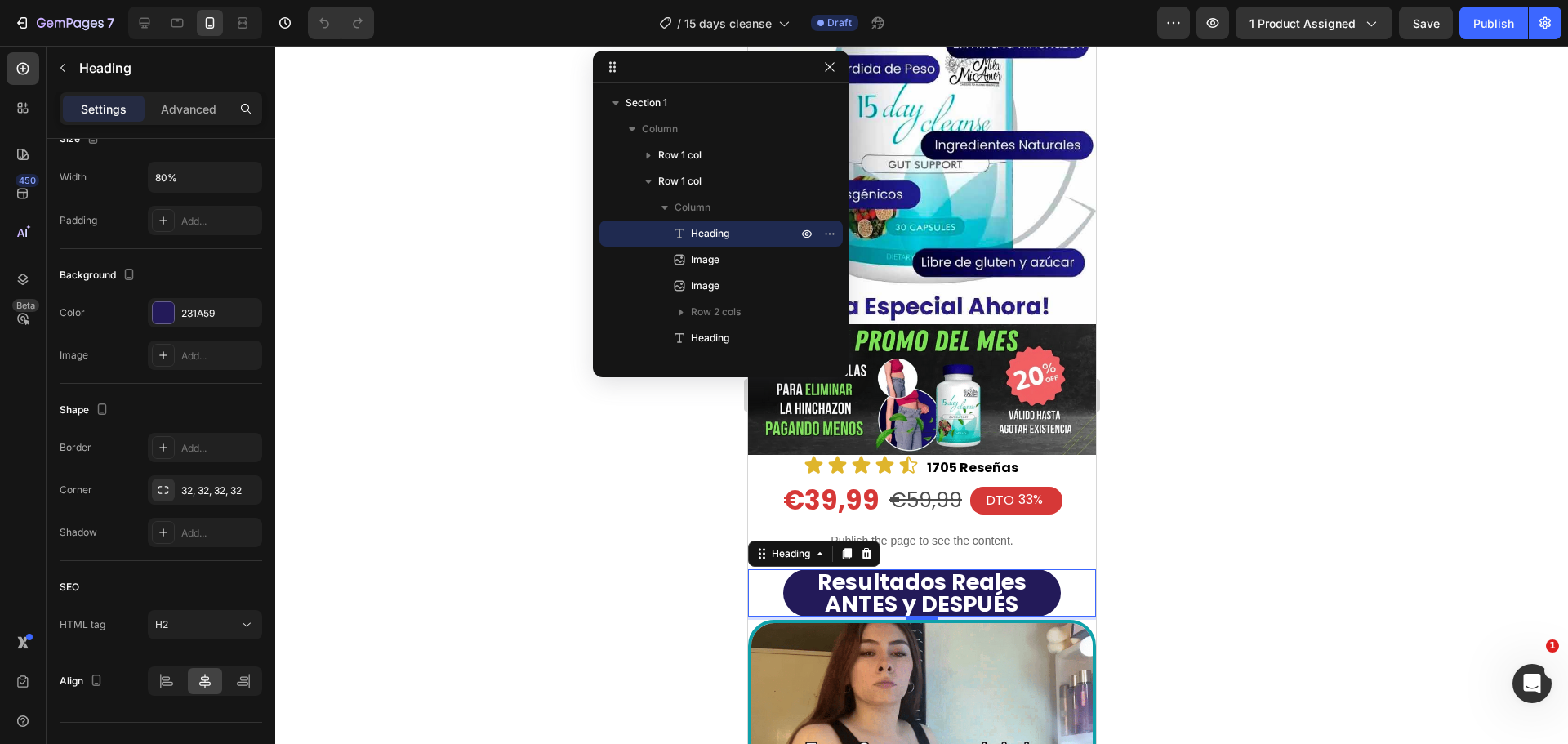
click at [504, 377] on div at bounding box center [922, 395] width 1293 height 699
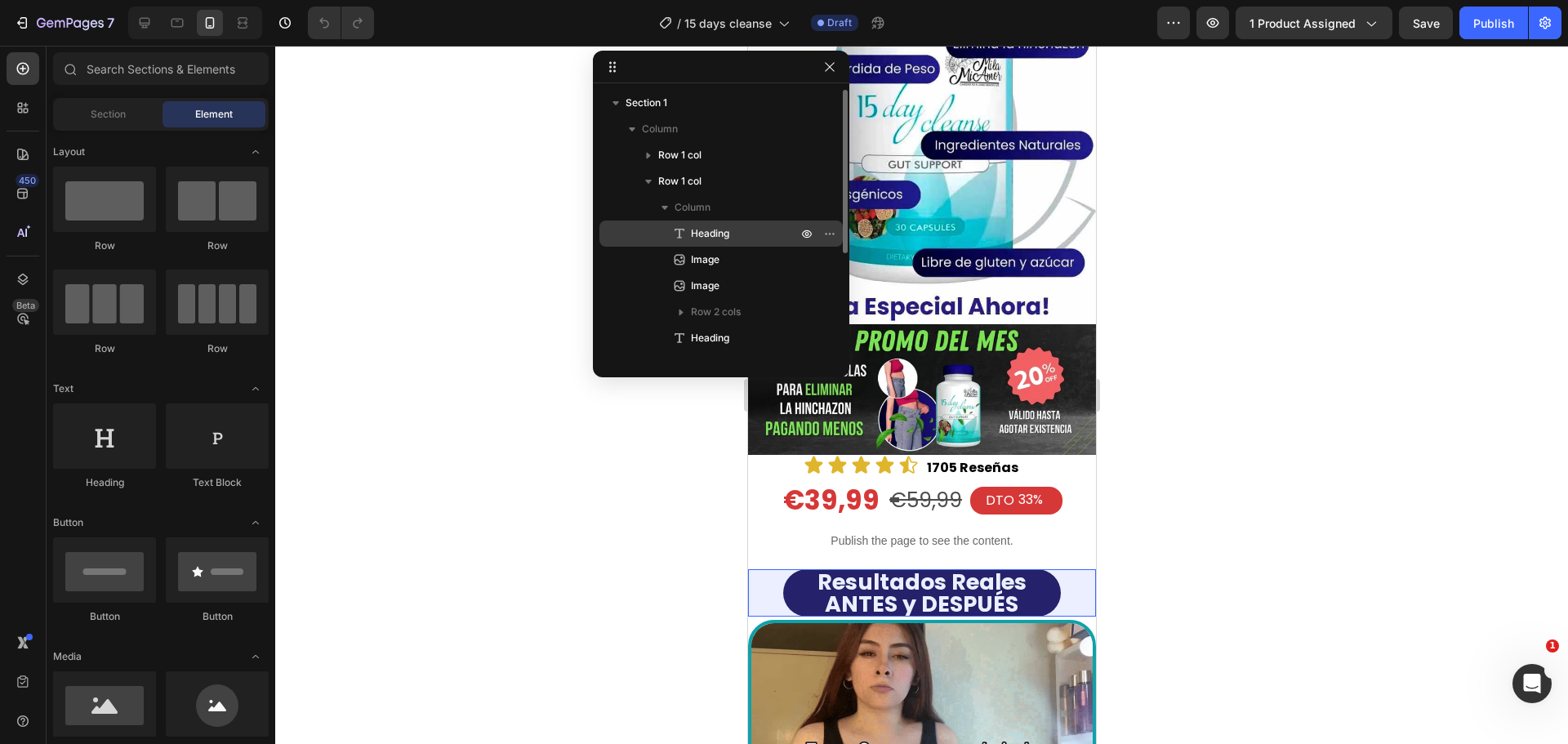
click at [720, 223] on div "Heading" at bounding box center [722, 233] width 230 height 26
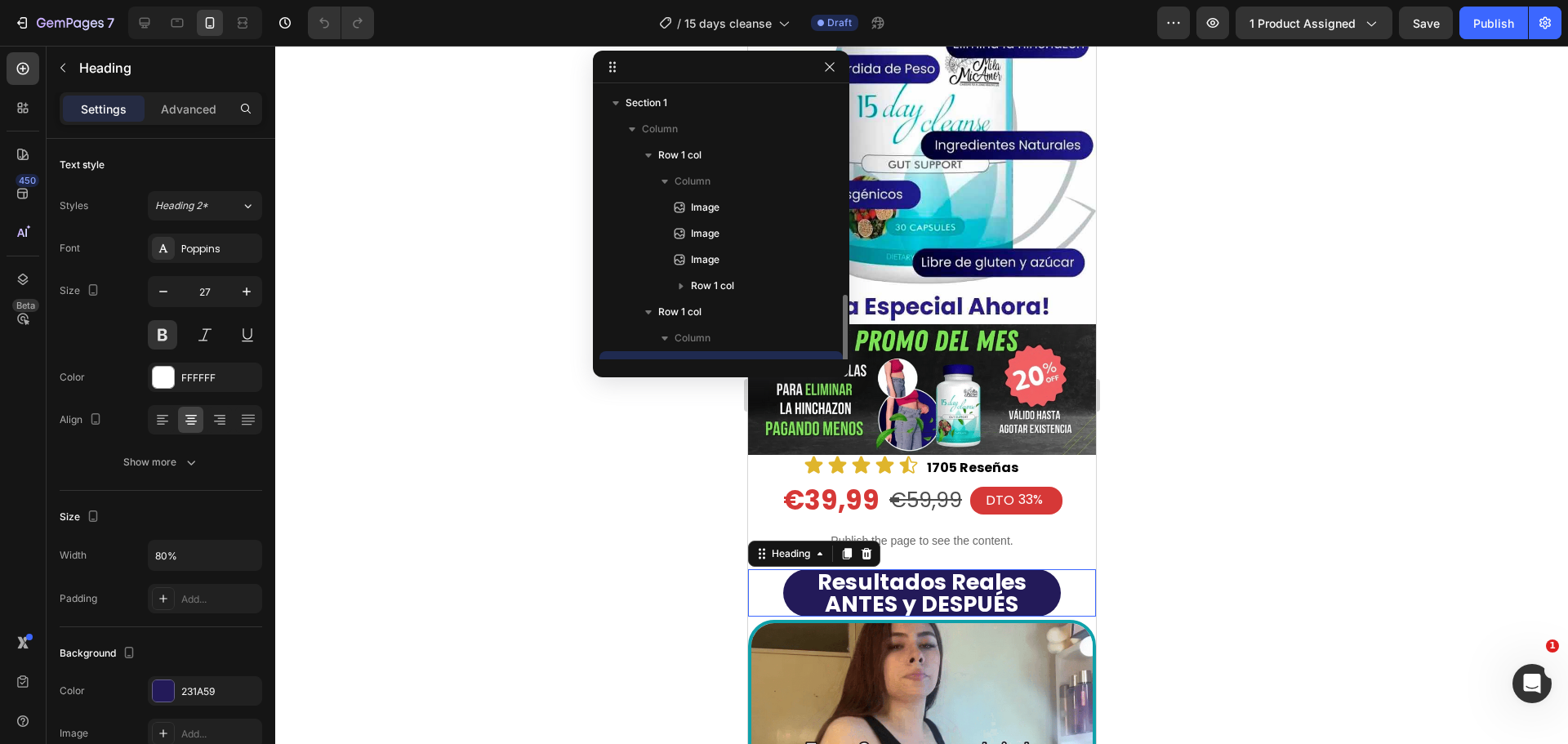
scroll to position [153, 0]
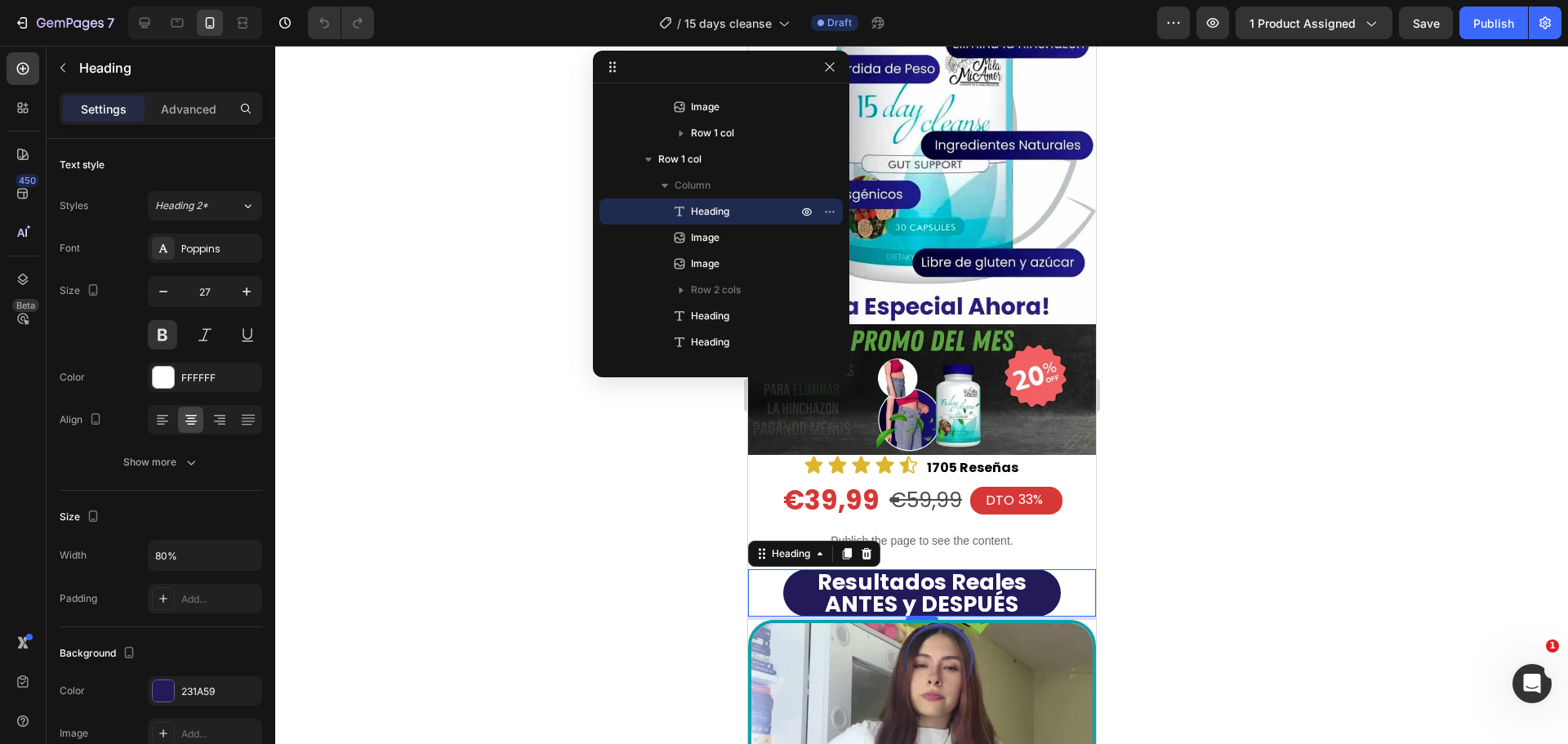
click at [1253, 213] on div at bounding box center [922, 395] width 1293 height 699
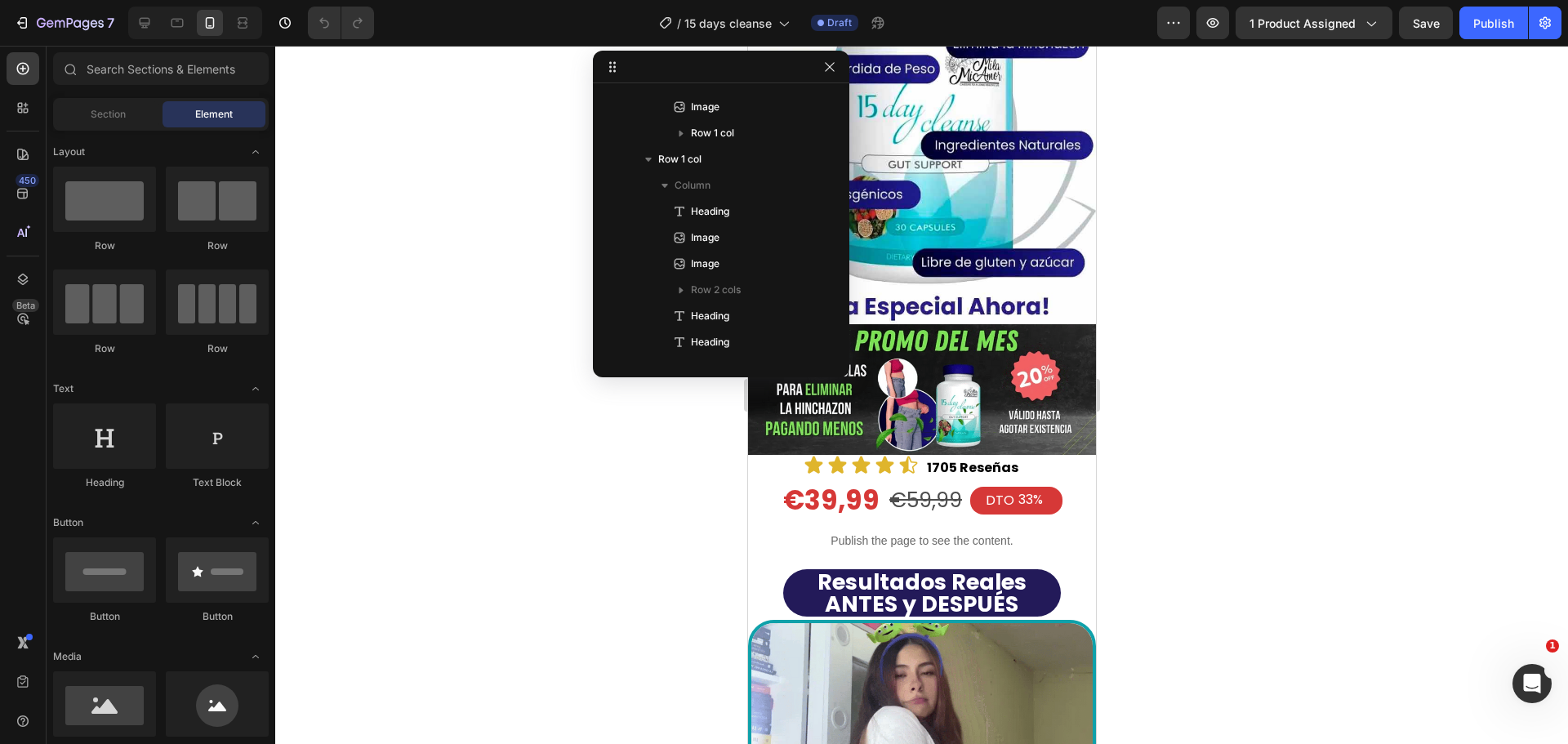
click at [1236, 225] on div at bounding box center [922, 395] width 1293 height 699
